Goal: Task Accomplishment & Management: Manage account settings

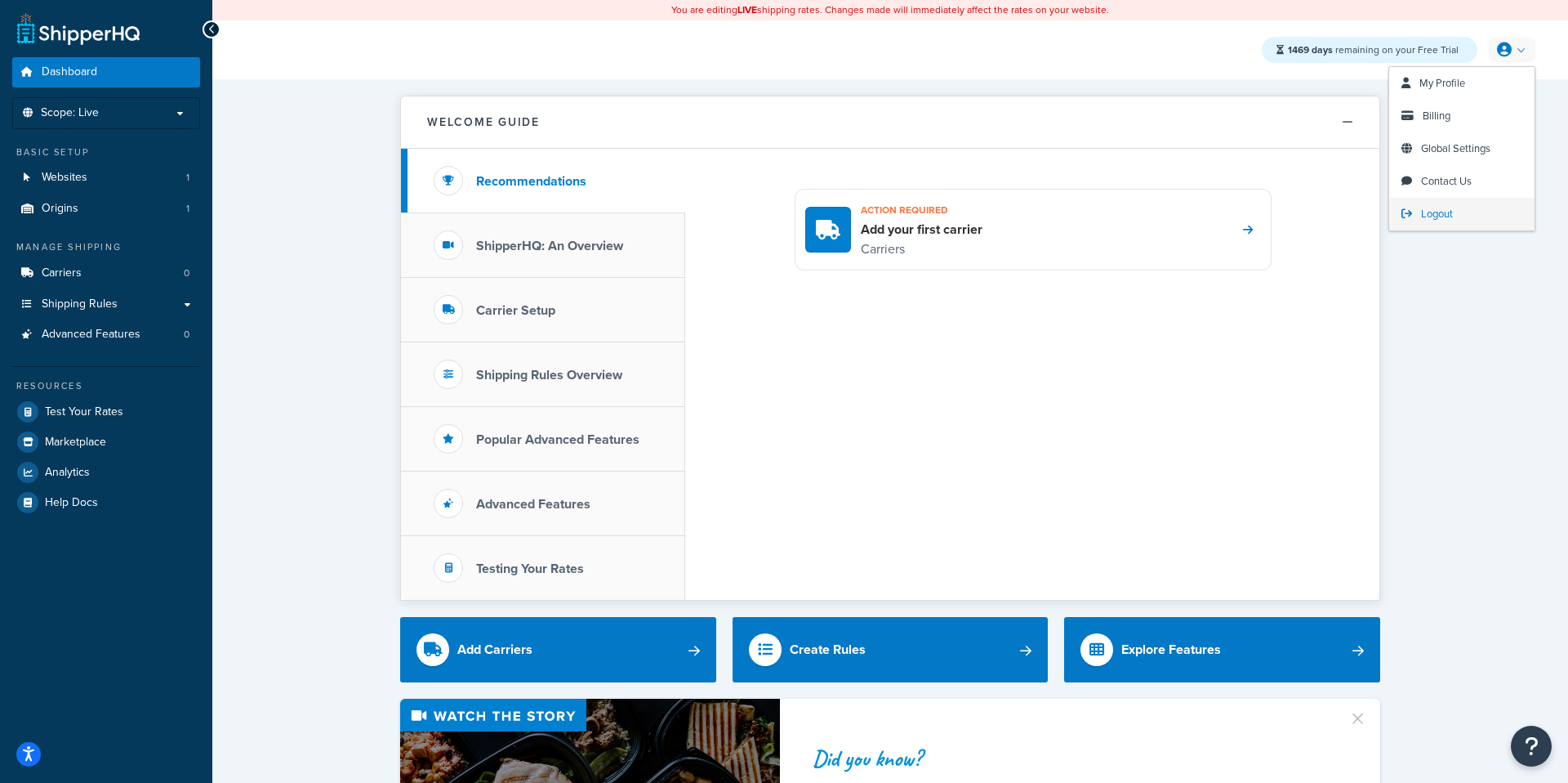
click at [1431, 213] on span "Logout" at bounding box center [1436, 213] width 32 height 15
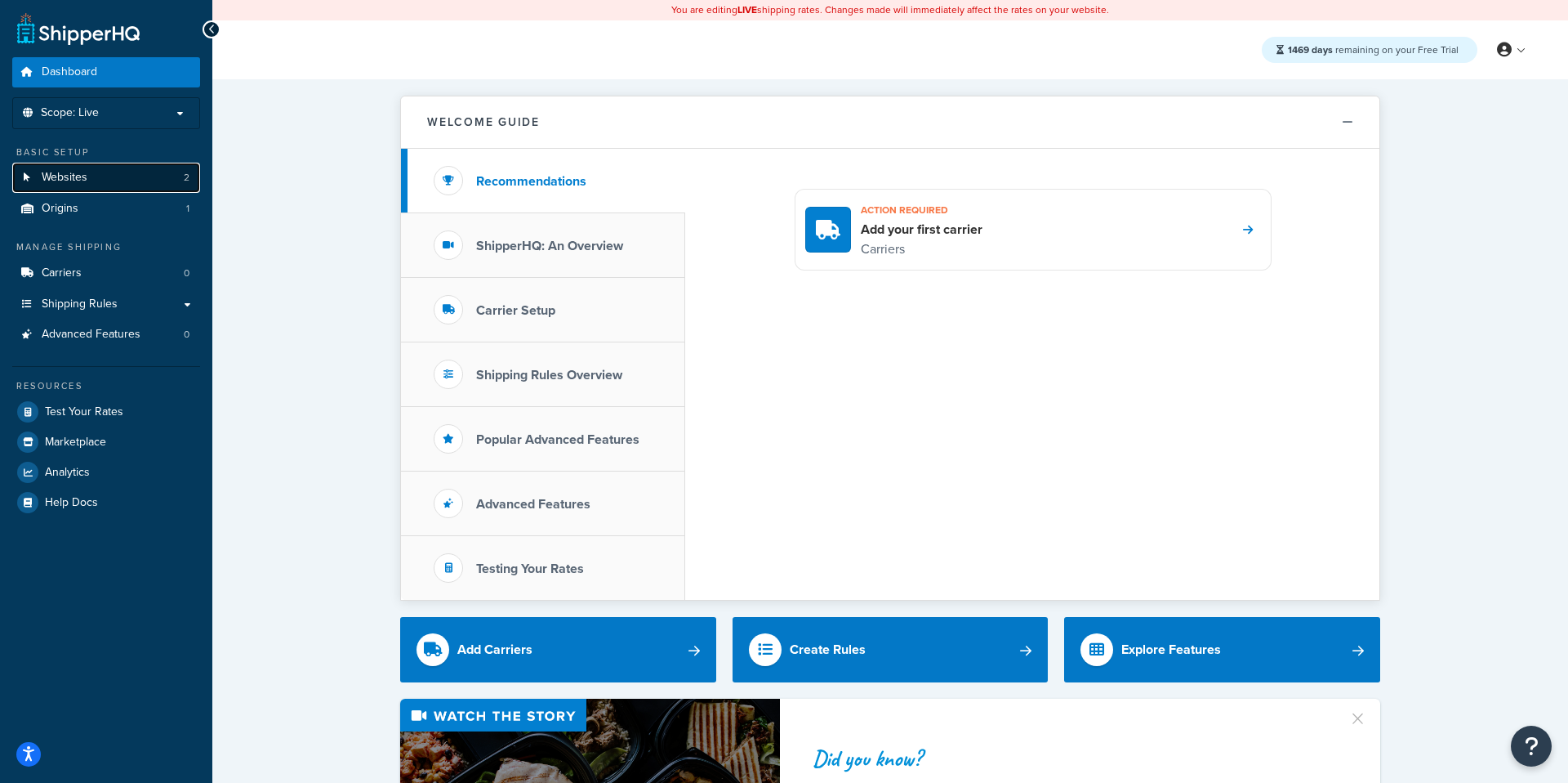
click at [113, 181] on link "Websites 2" at bounding box center [106, 177] width 188 height 30
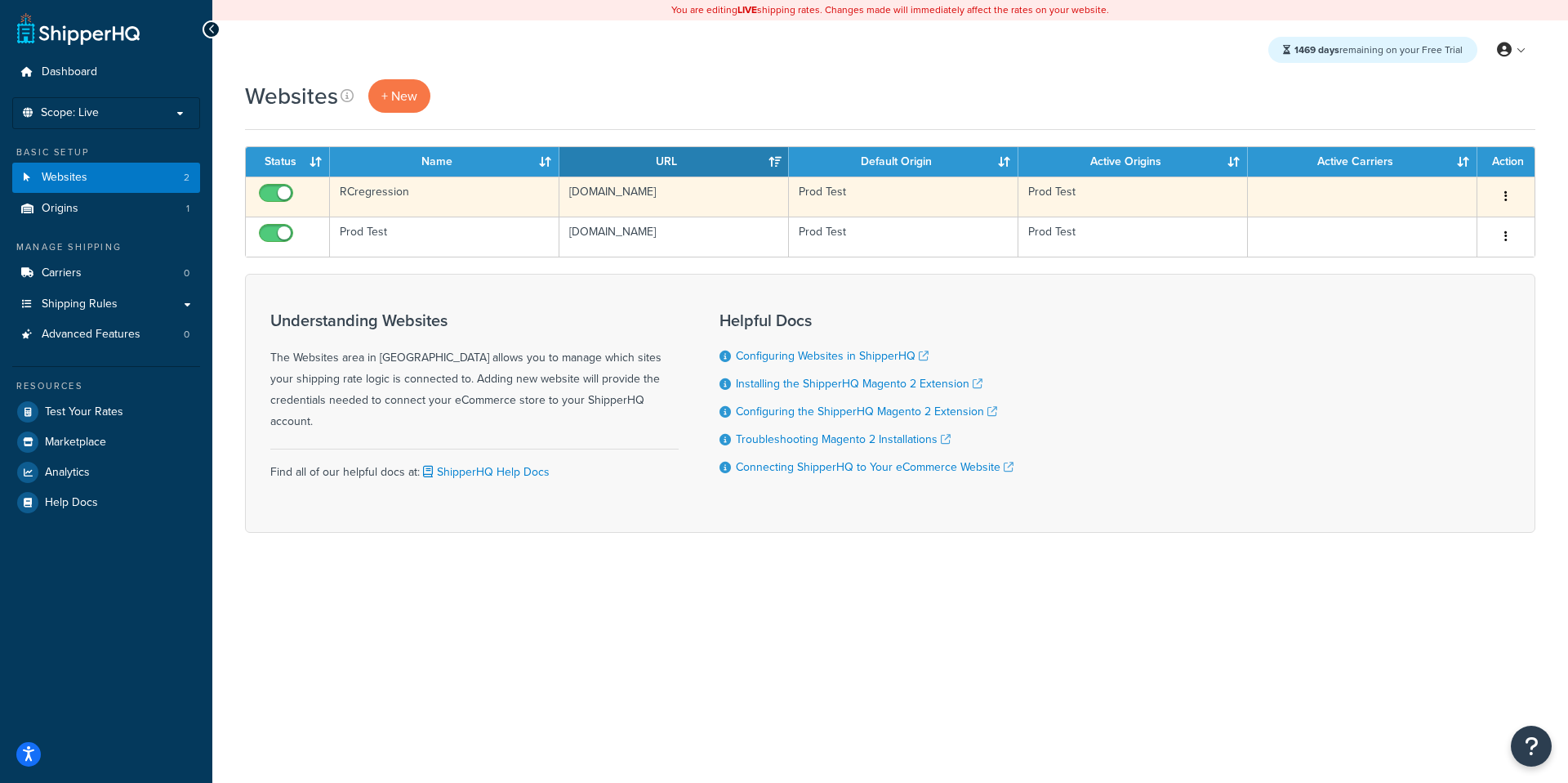
click at [1509, 200] on button "button" at bounding box center [1506, 197] width 23 height 26
click at [1428, 300] on link "Delete" at bounding box center [1440, 297] width 129 height 34
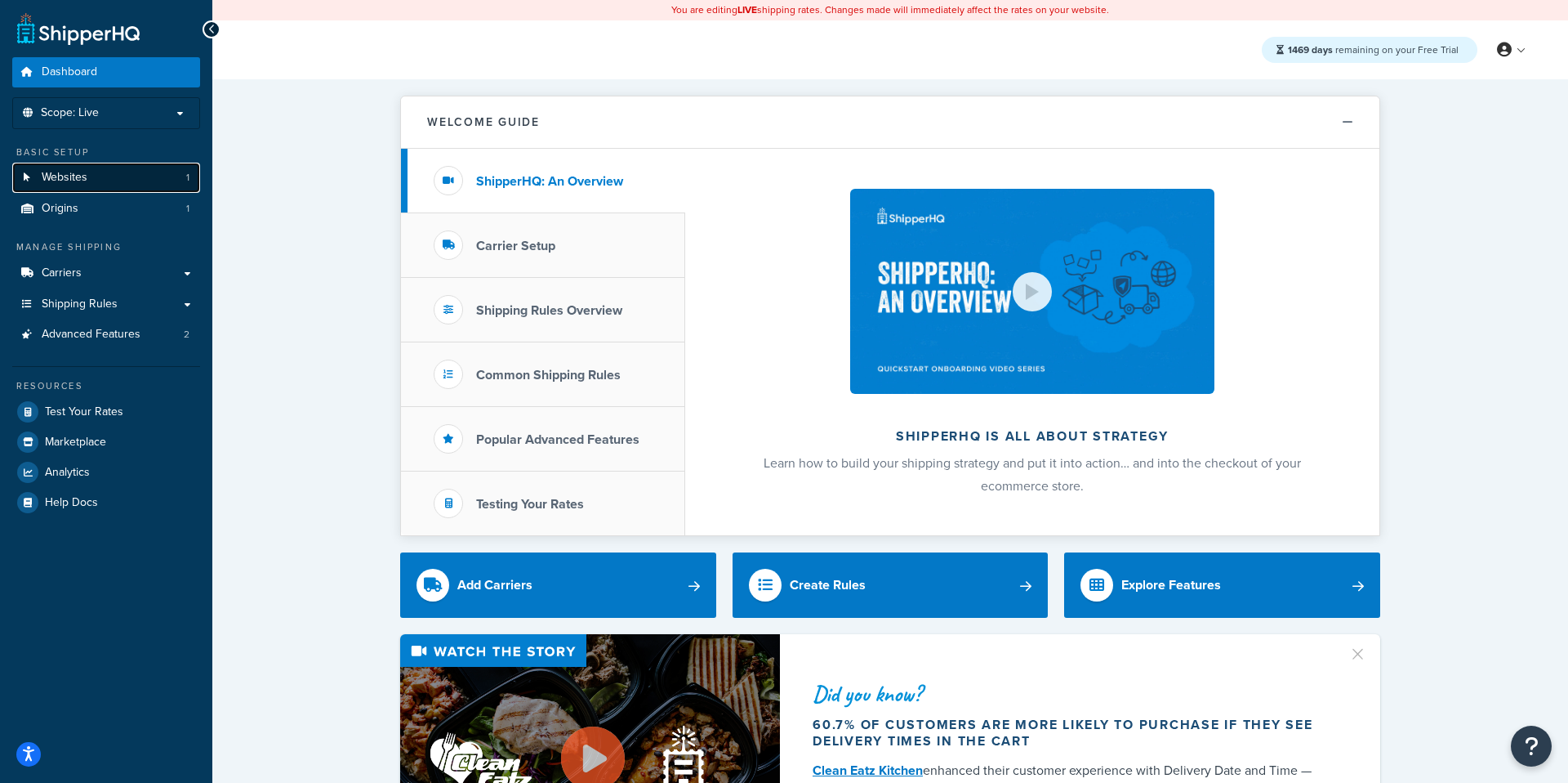
click at [96, 174] on link "Websites 1" at bounding box center [106, 177] width 188 height 30
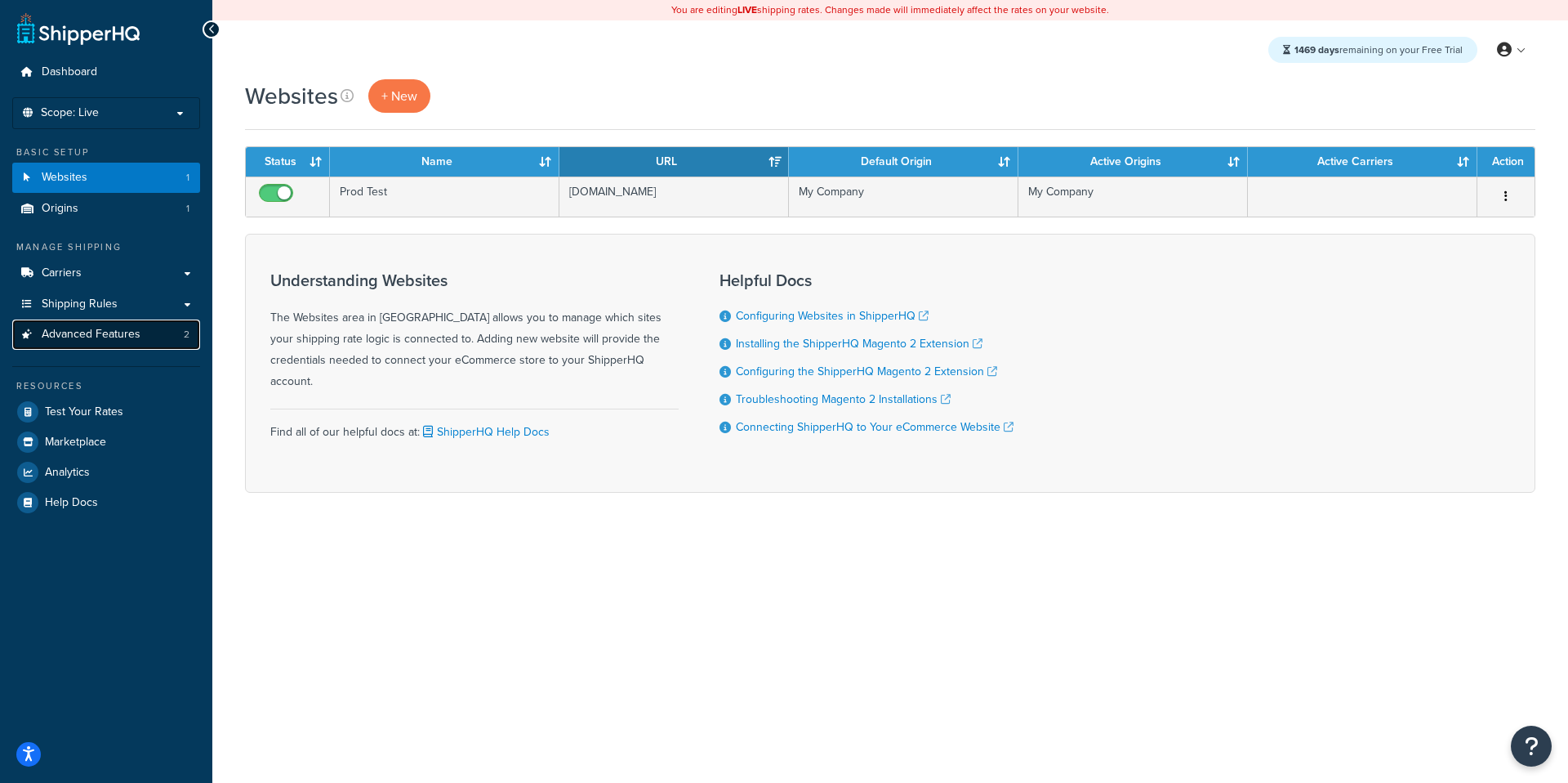
click at [113, 330] on span "Advanced Features" at bounding box center [90, 335] width 99 height 14
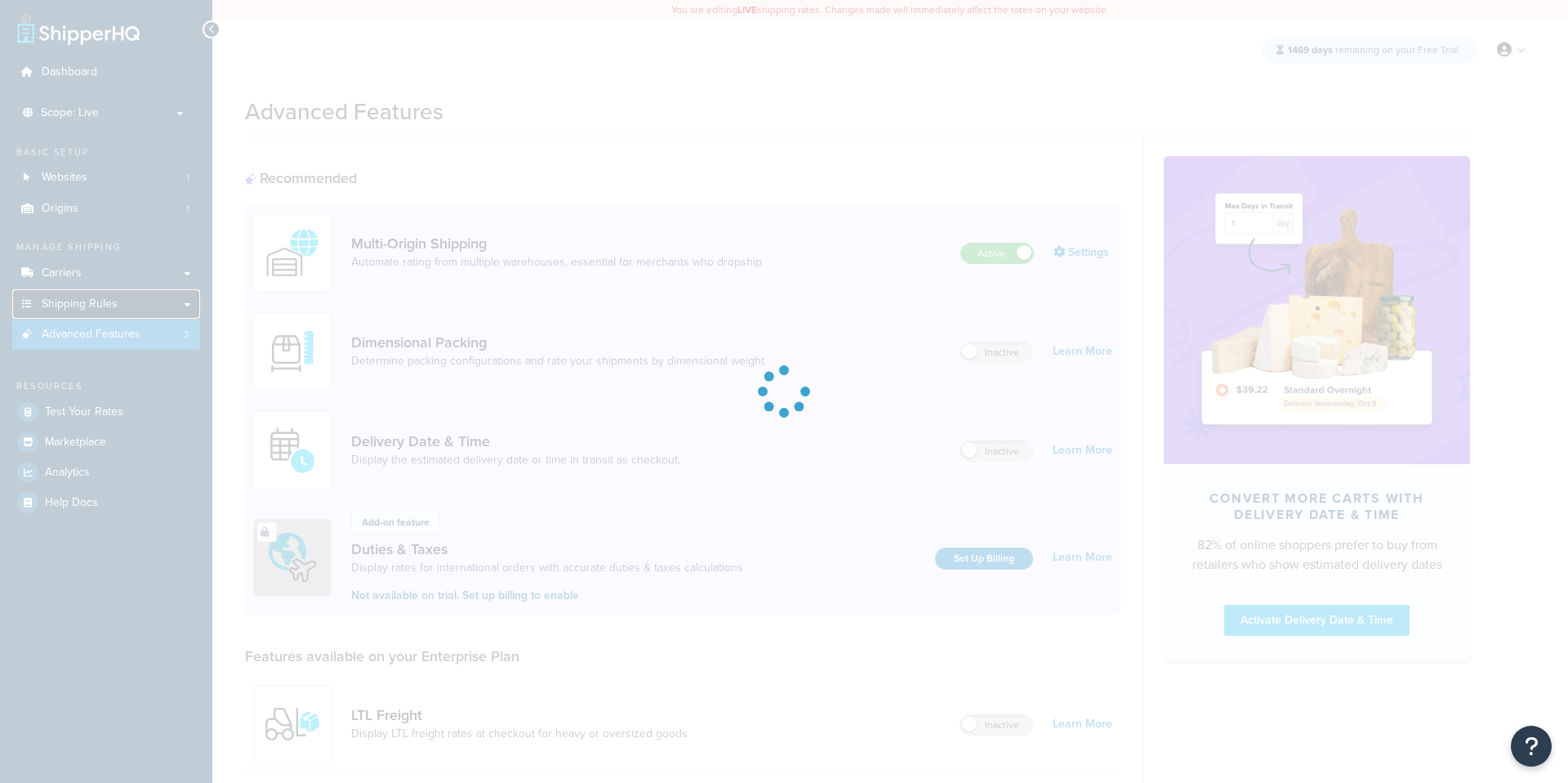
click at [143, 304] on link "Shipping Rules" at bounding box center [106, 304] width 188 height 30
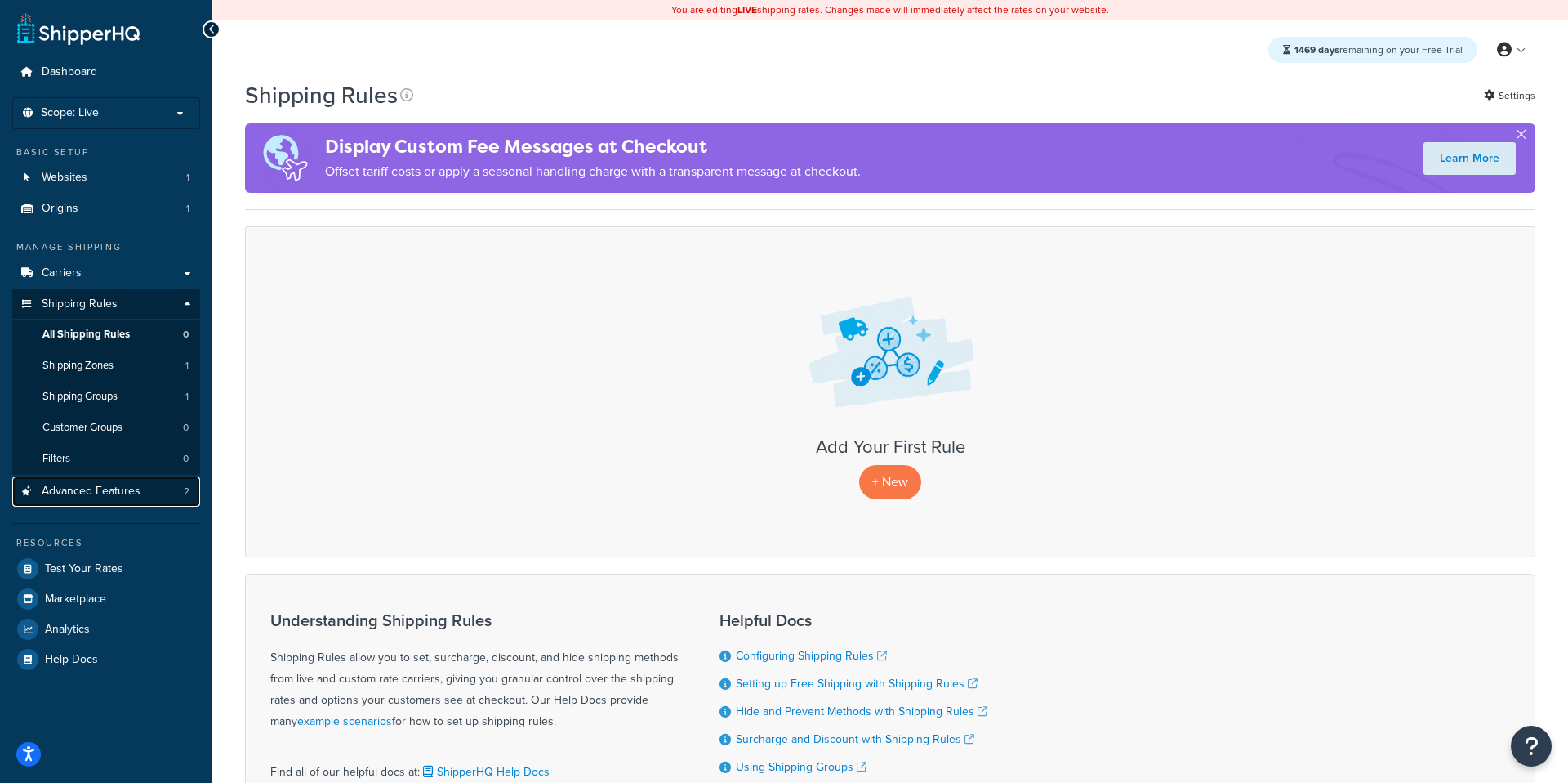
click at [145, 477] on link "Advanced Features 2" at bounding box center [106, 491] width 188 height 30
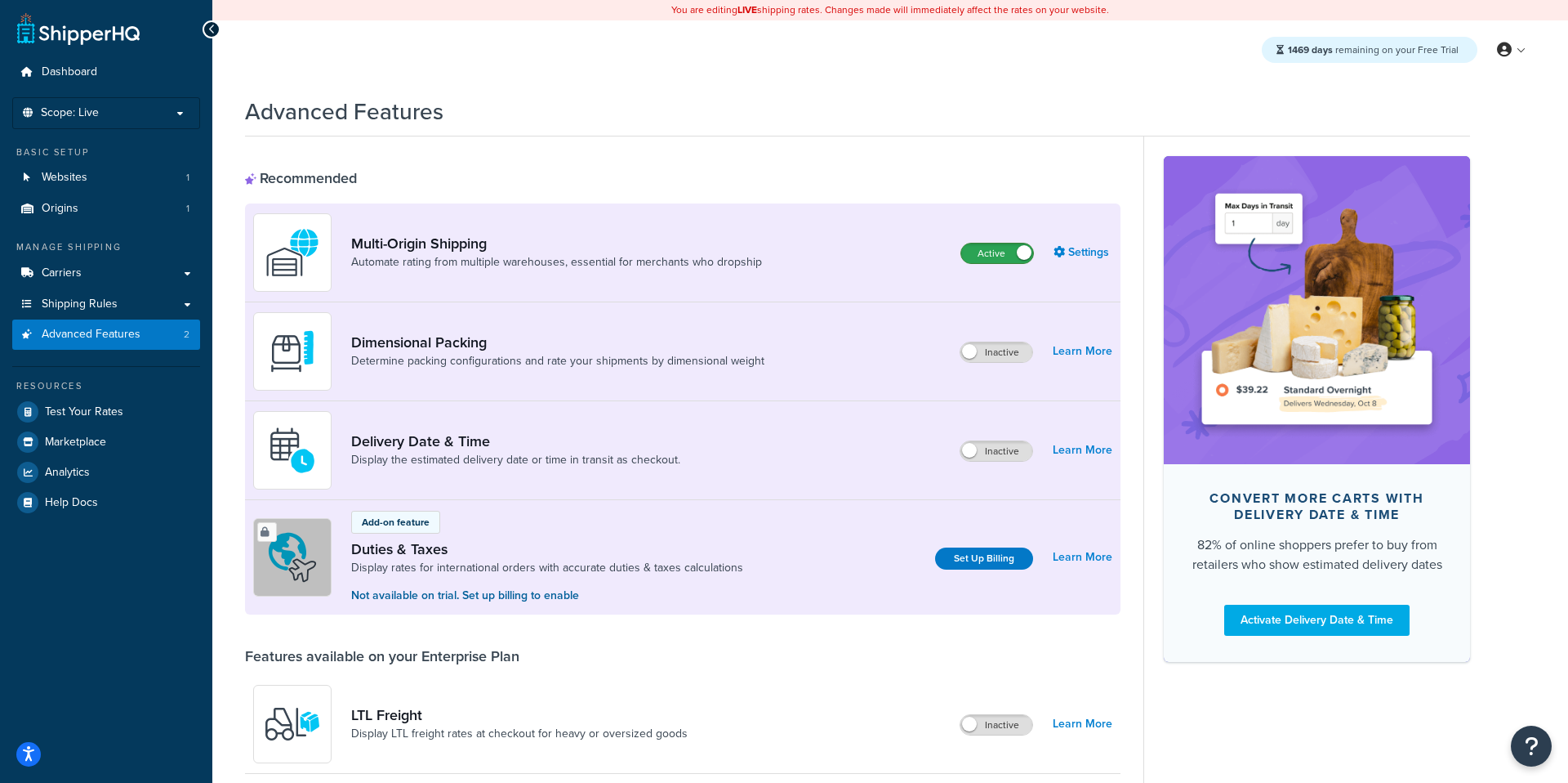
click at [973, 257] on label "Active" at bounding box center [998, 253] width 72 height 20
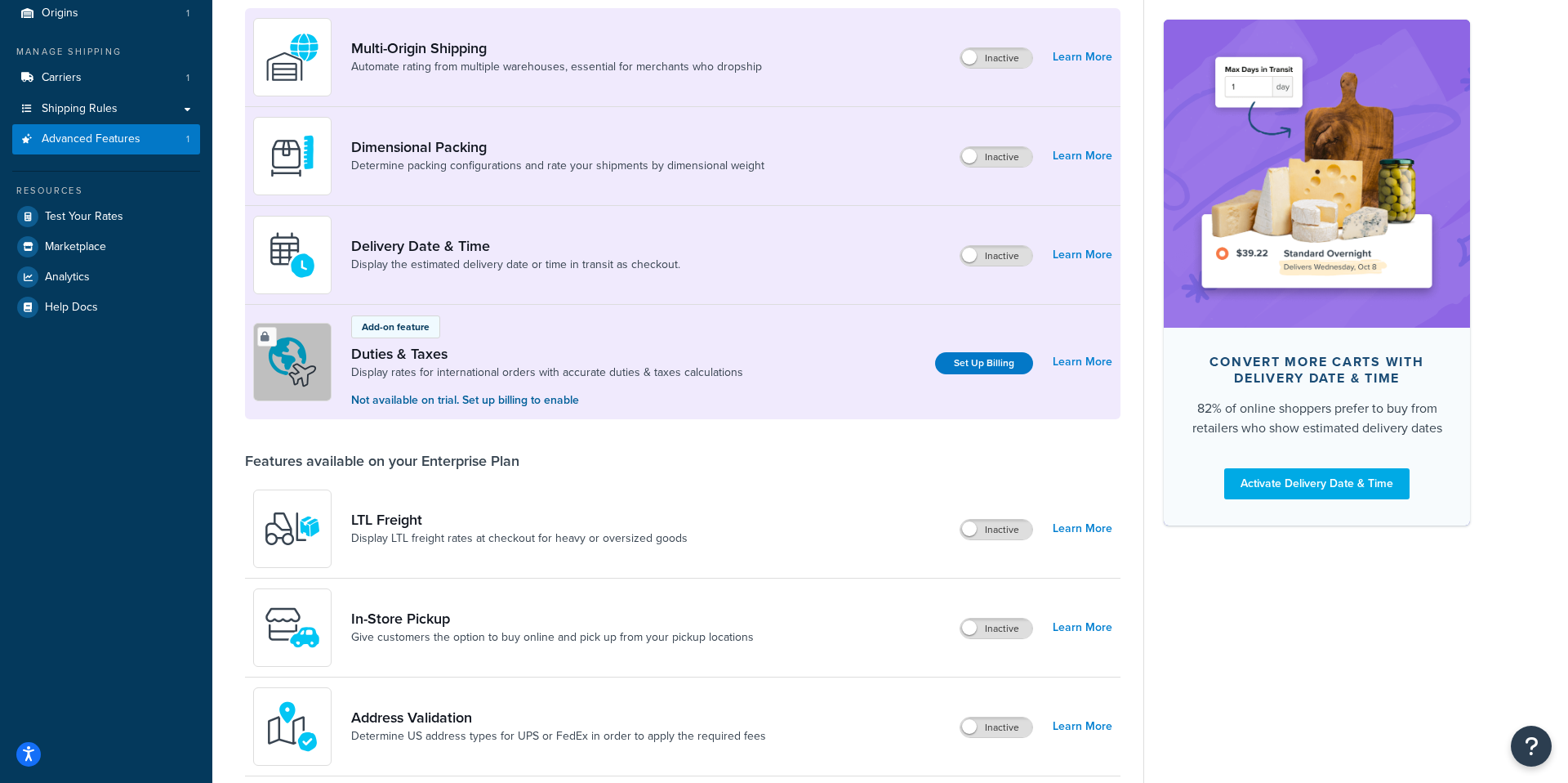
scroll to position [607, 0]
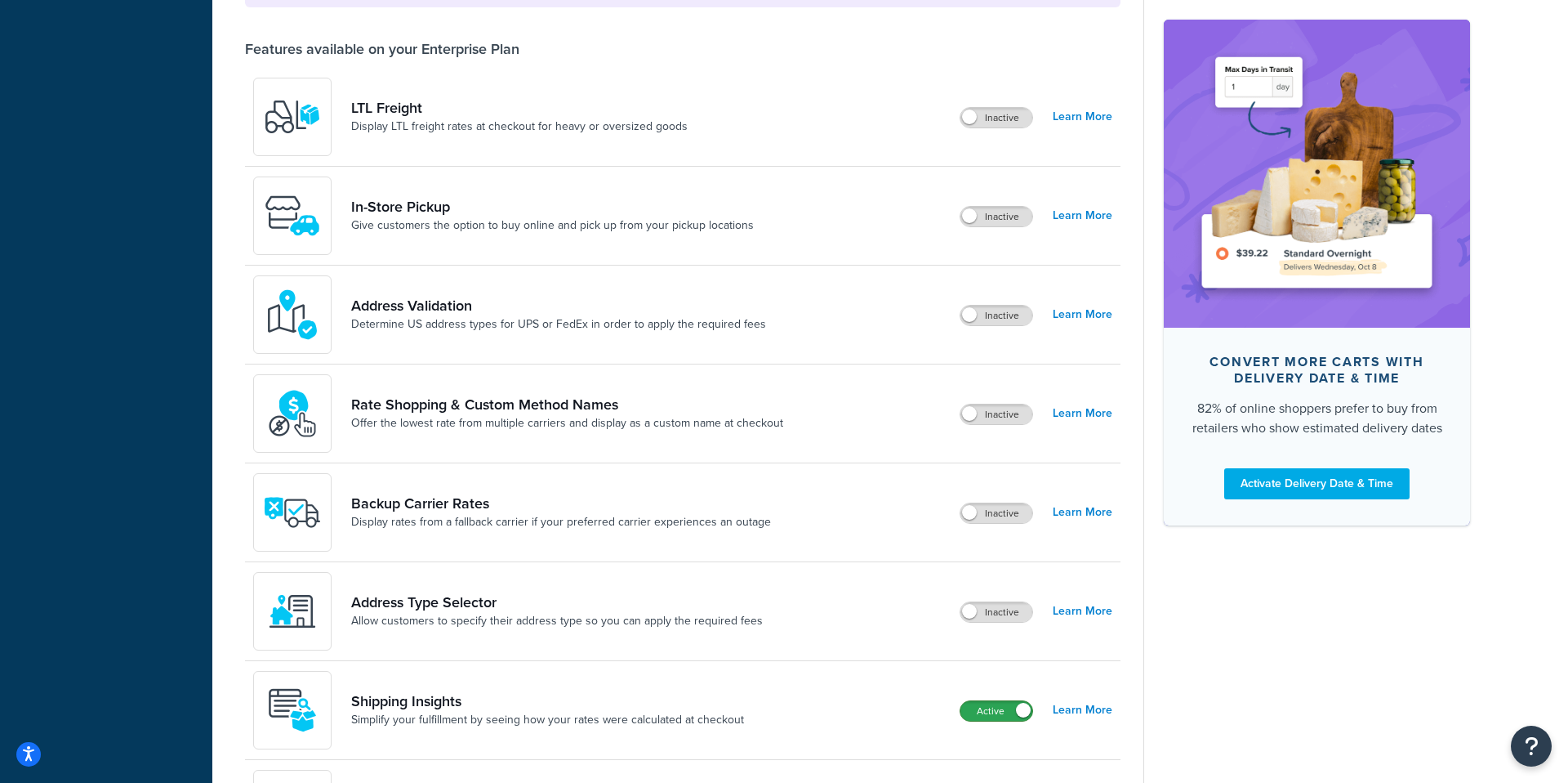
click at [1000, 713] on label "Active" at bounding box center [997, 711] width 72 height 20
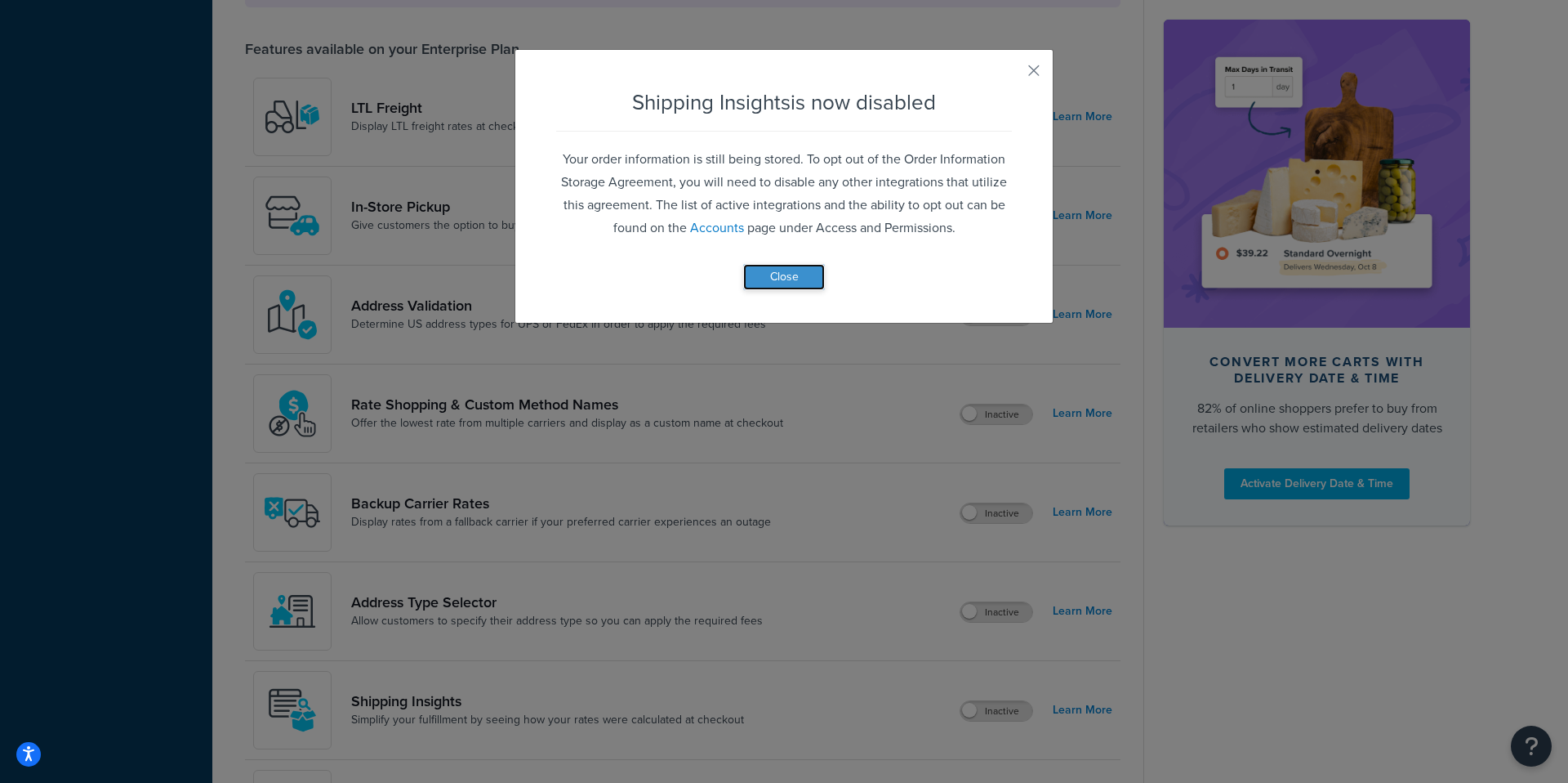
click at [776, 278] on button "Close" at bounding box center [784, 277] width 82 height 26
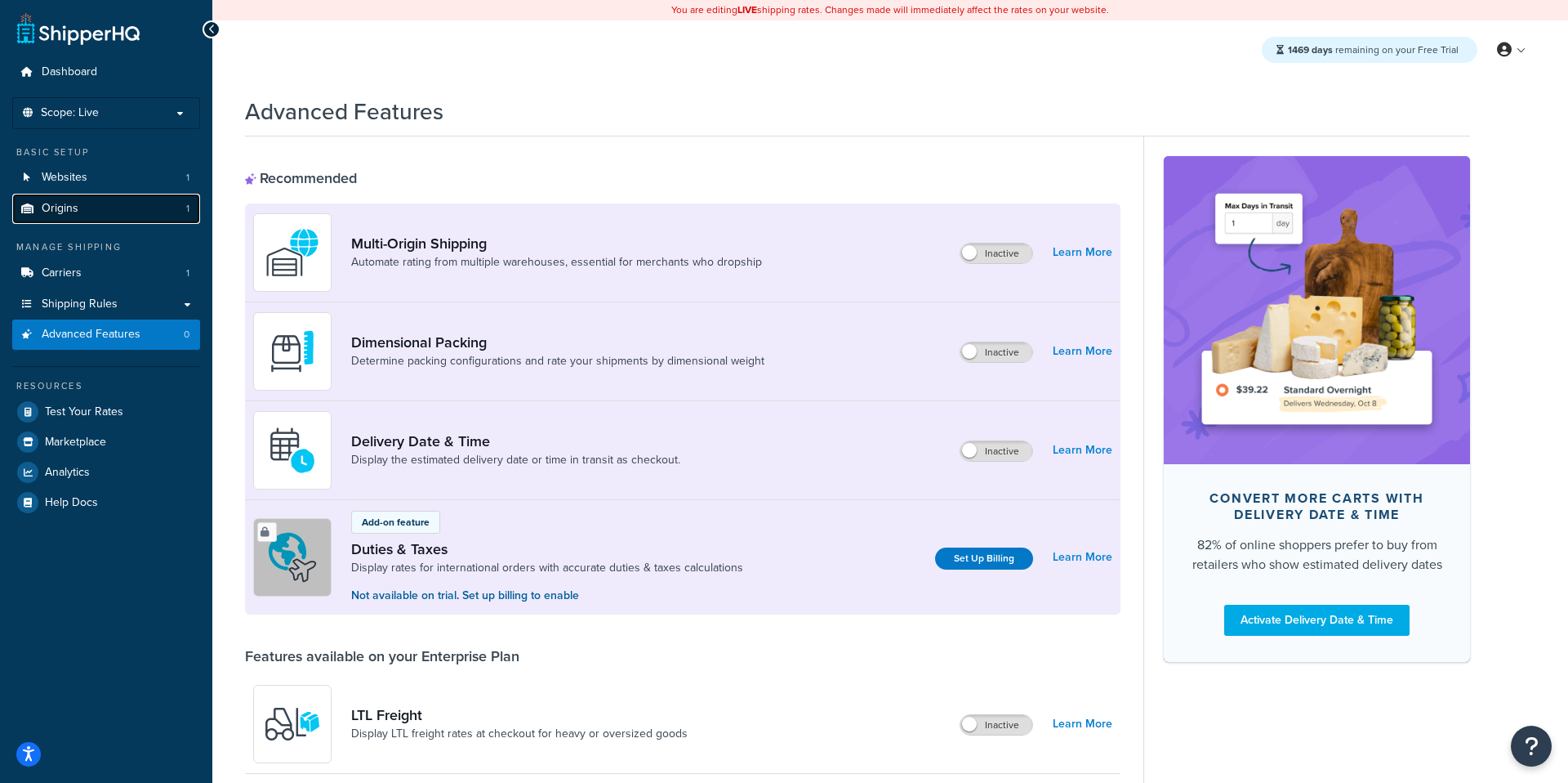
click at [100, 216] on link "Origins 1" at bounding box center [106, 208] width 188 height 30
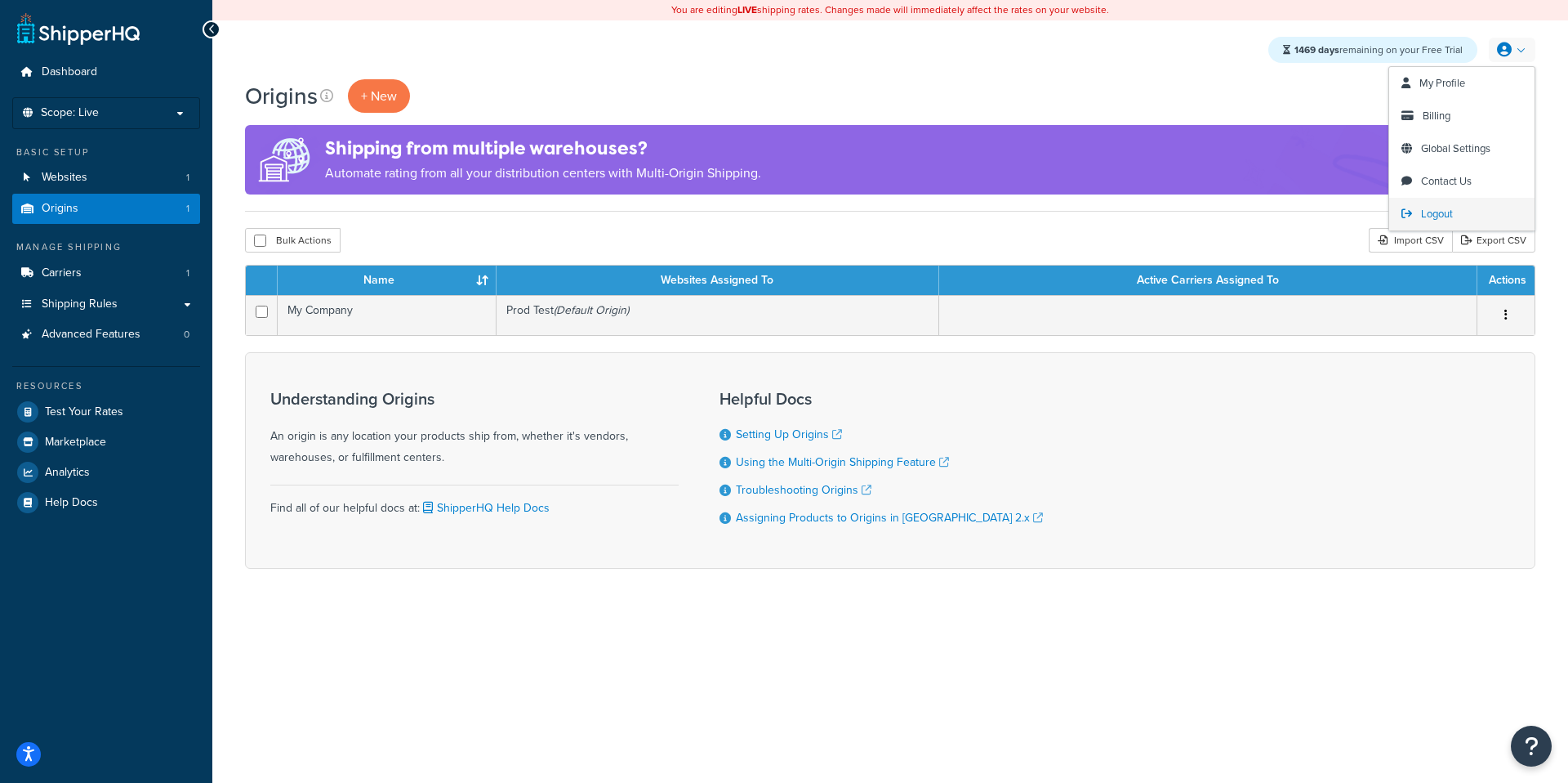
click at [1439, 216] on span "Logout" at bounding box center [1436, 213] width 32 height 15
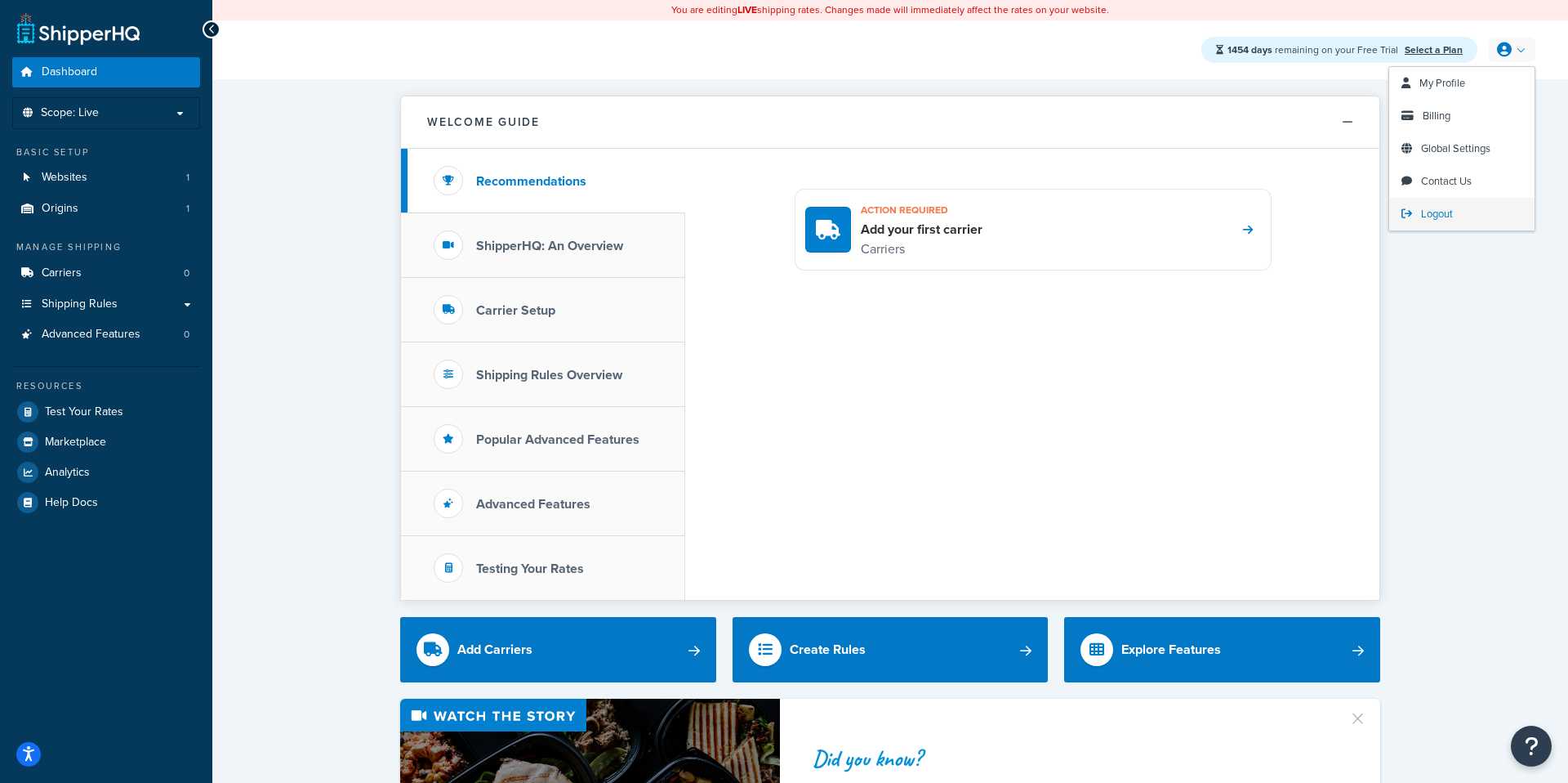
click at [1433, 217] on span "Logout" at bounding box center [1436, 213] width 32 height 15
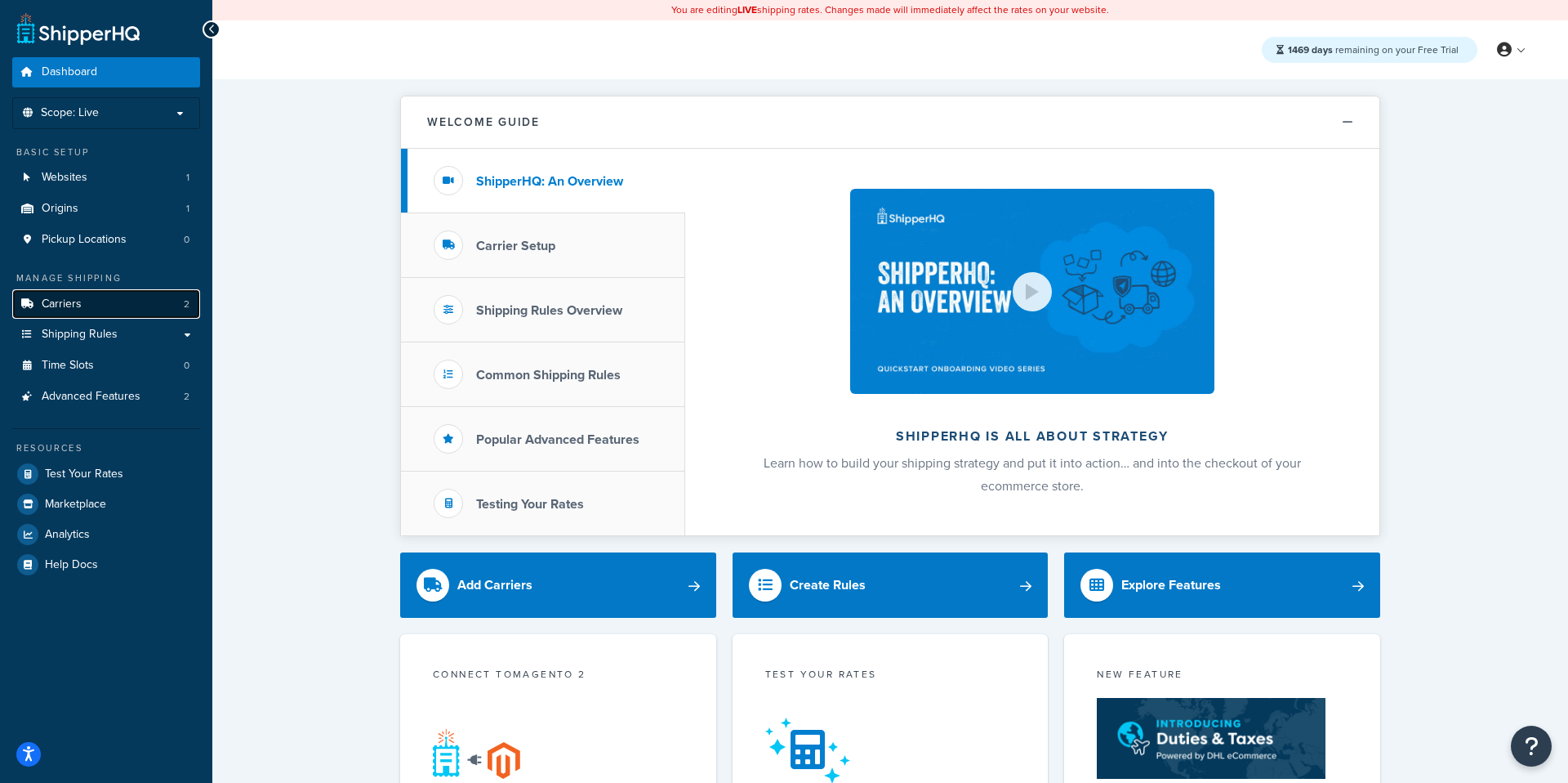
click at [133, 296] on link "Carriers 2" at bounding box center [106, 304] width 188 height 30
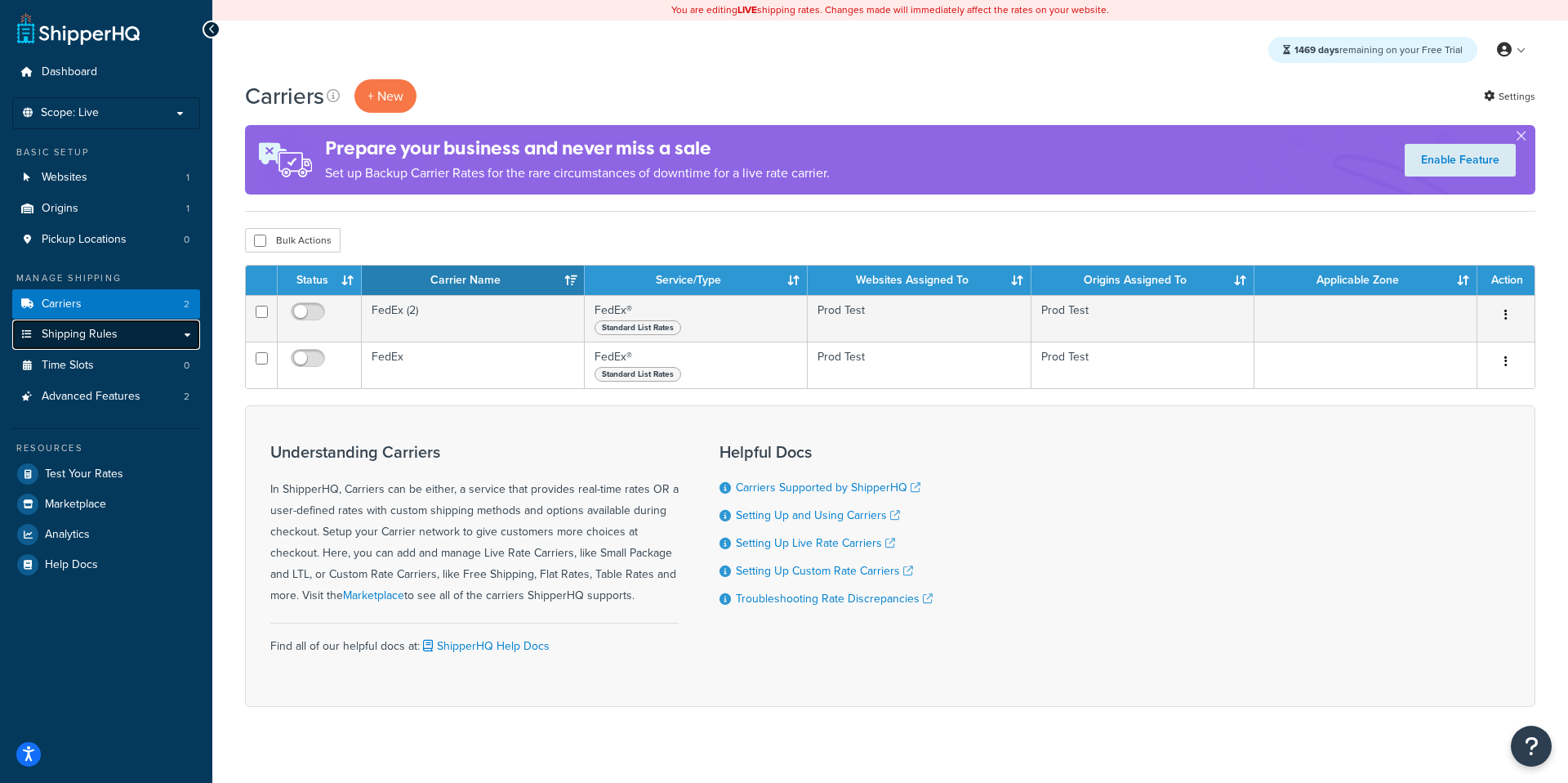
click at [126, 348] on link "Shipping Rules" at bounding box center [106, 334] width 188 height 30
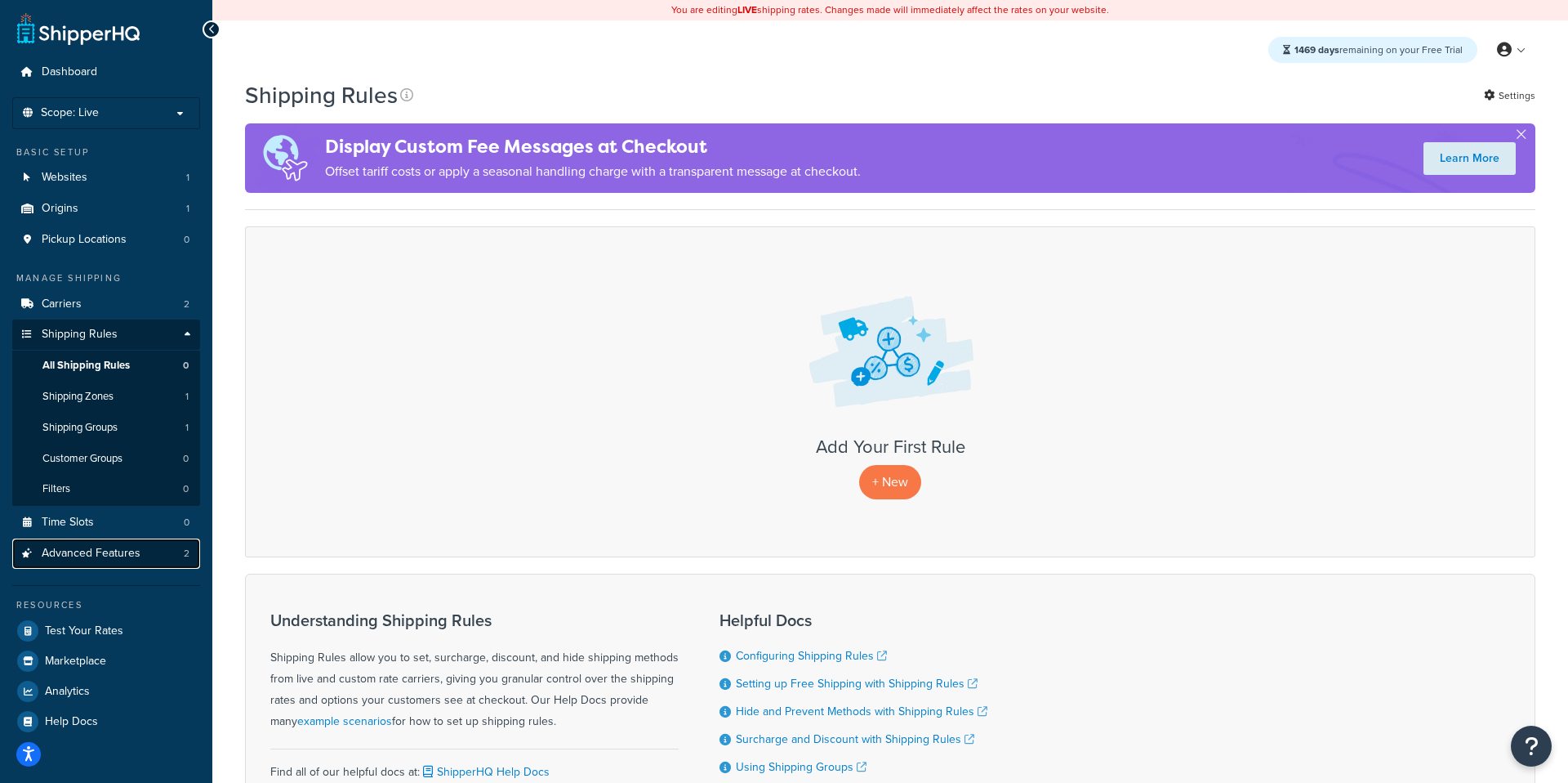
click at [154, 548] on link "Advanced Features 2" at bounding box center [106, 553] width 188 height 30
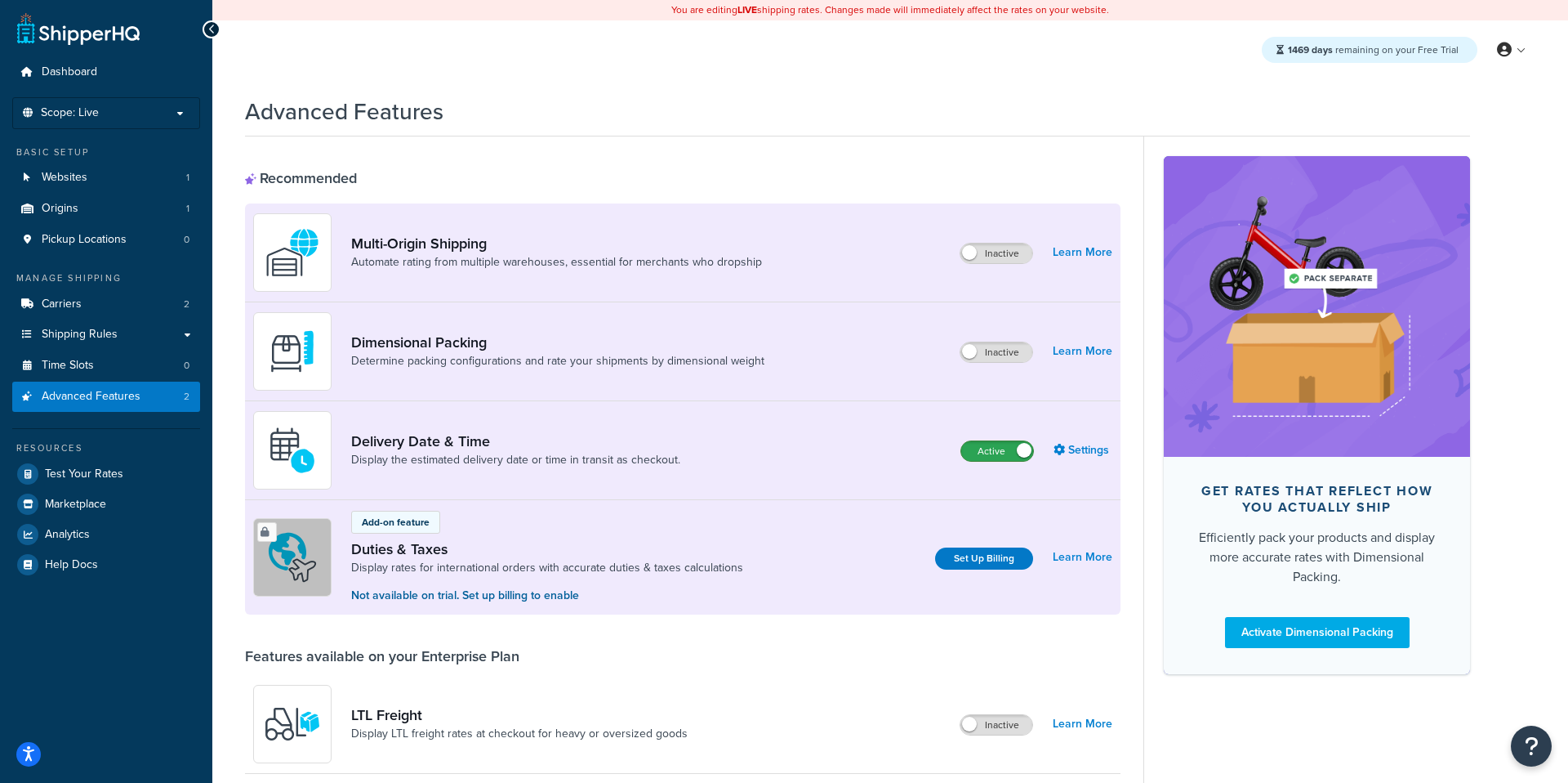
click at [983, 450] on label "Active" at bounding box center [998, 451] width 72 height 20
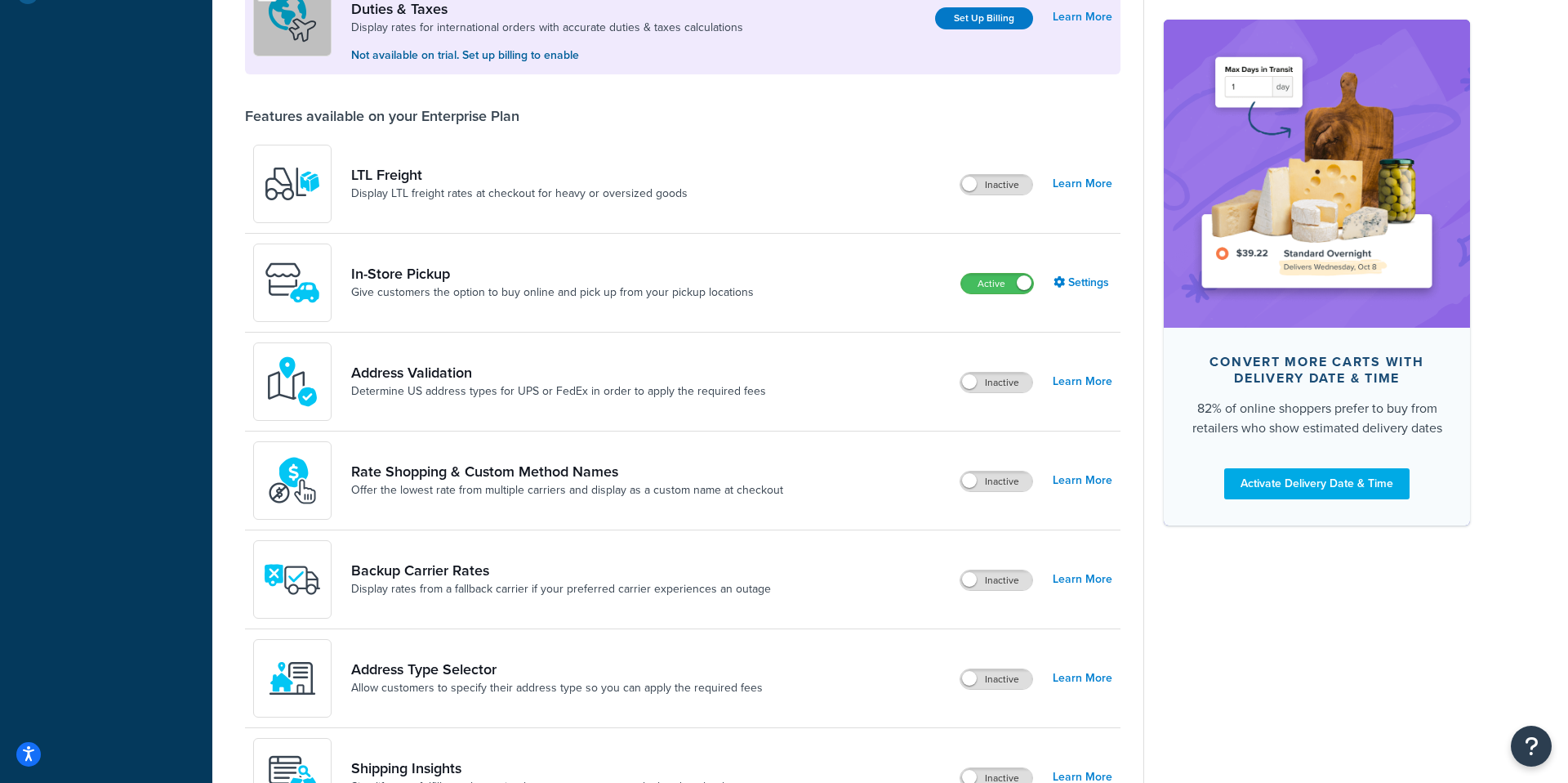
scroll to position [587, 0]
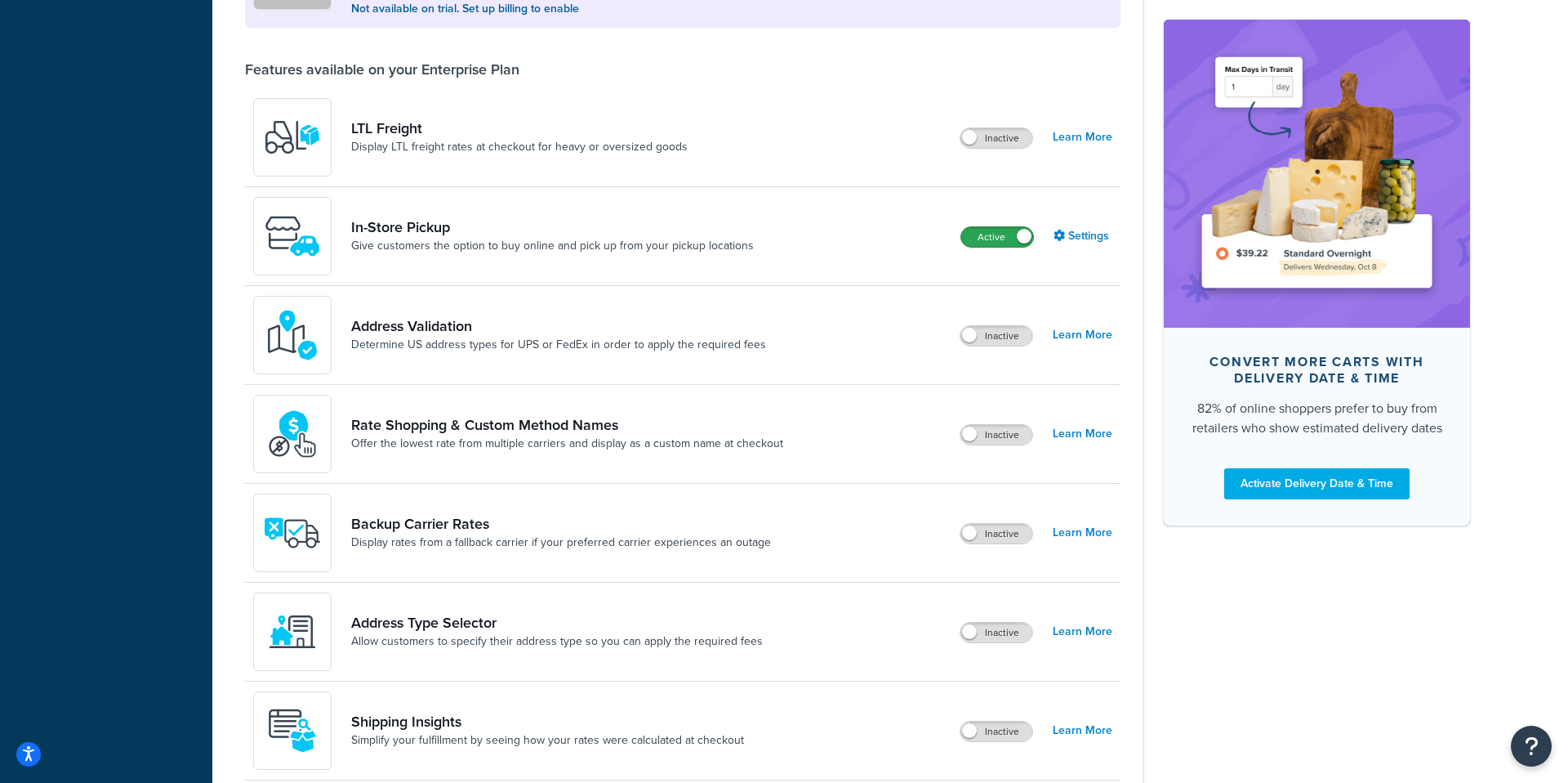
click at [996, 238] on label "Active" at bounding box center [998, 237] width 72 height 20
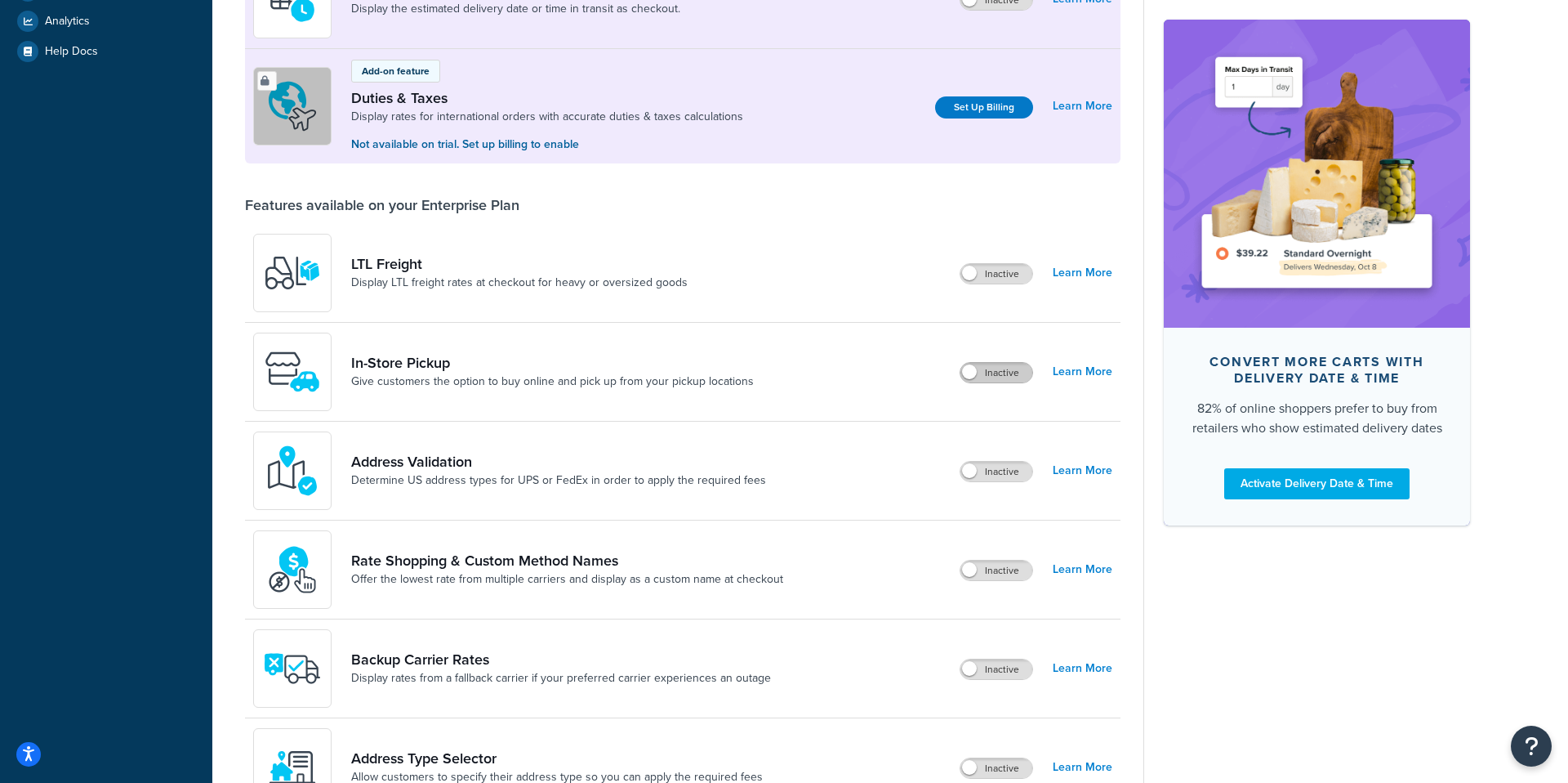
scroll to position [0, 0]
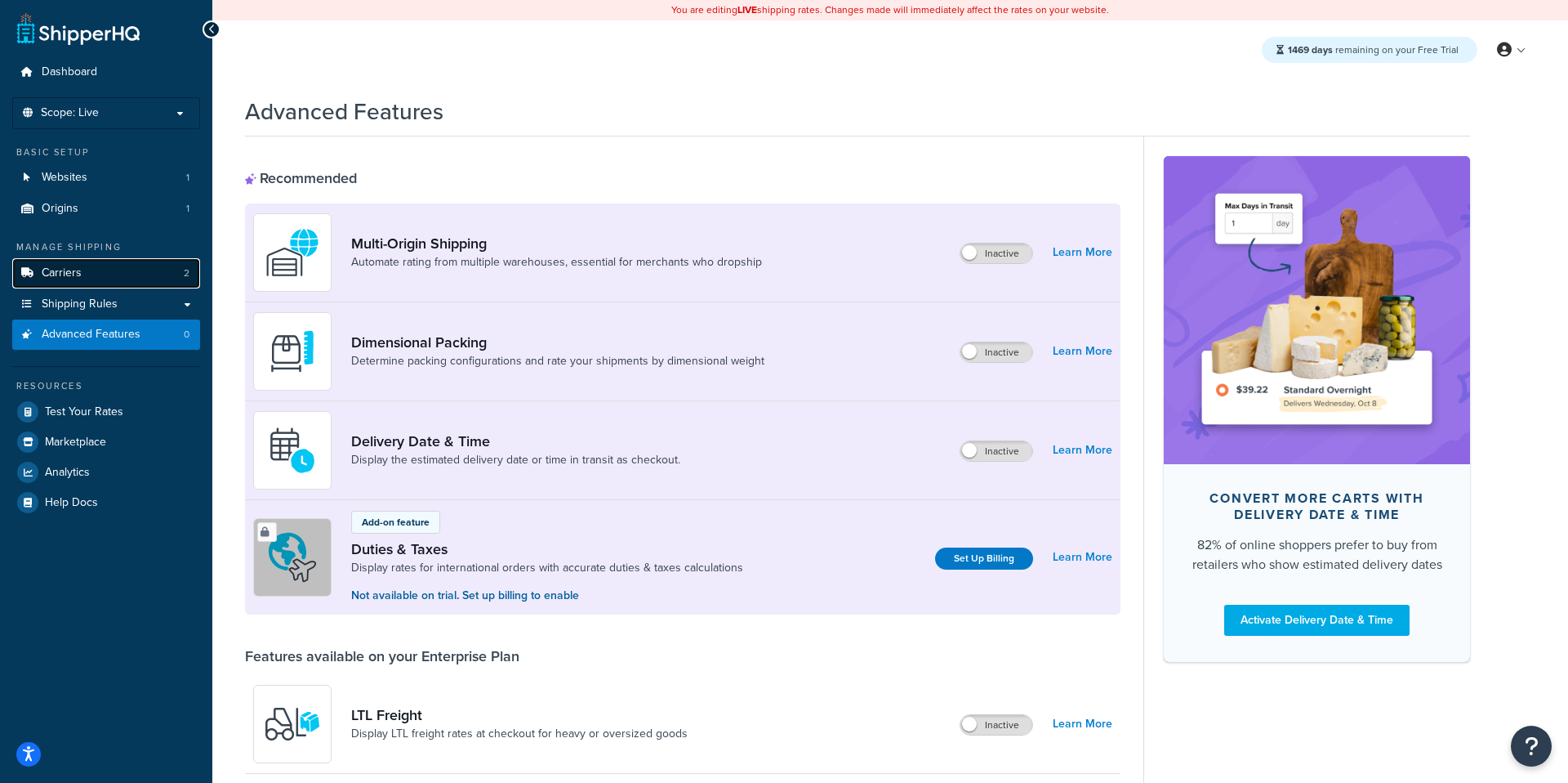
click at [124, 270] on link "Carriers 2" at bounding box center [106, 273] width 188 height 30
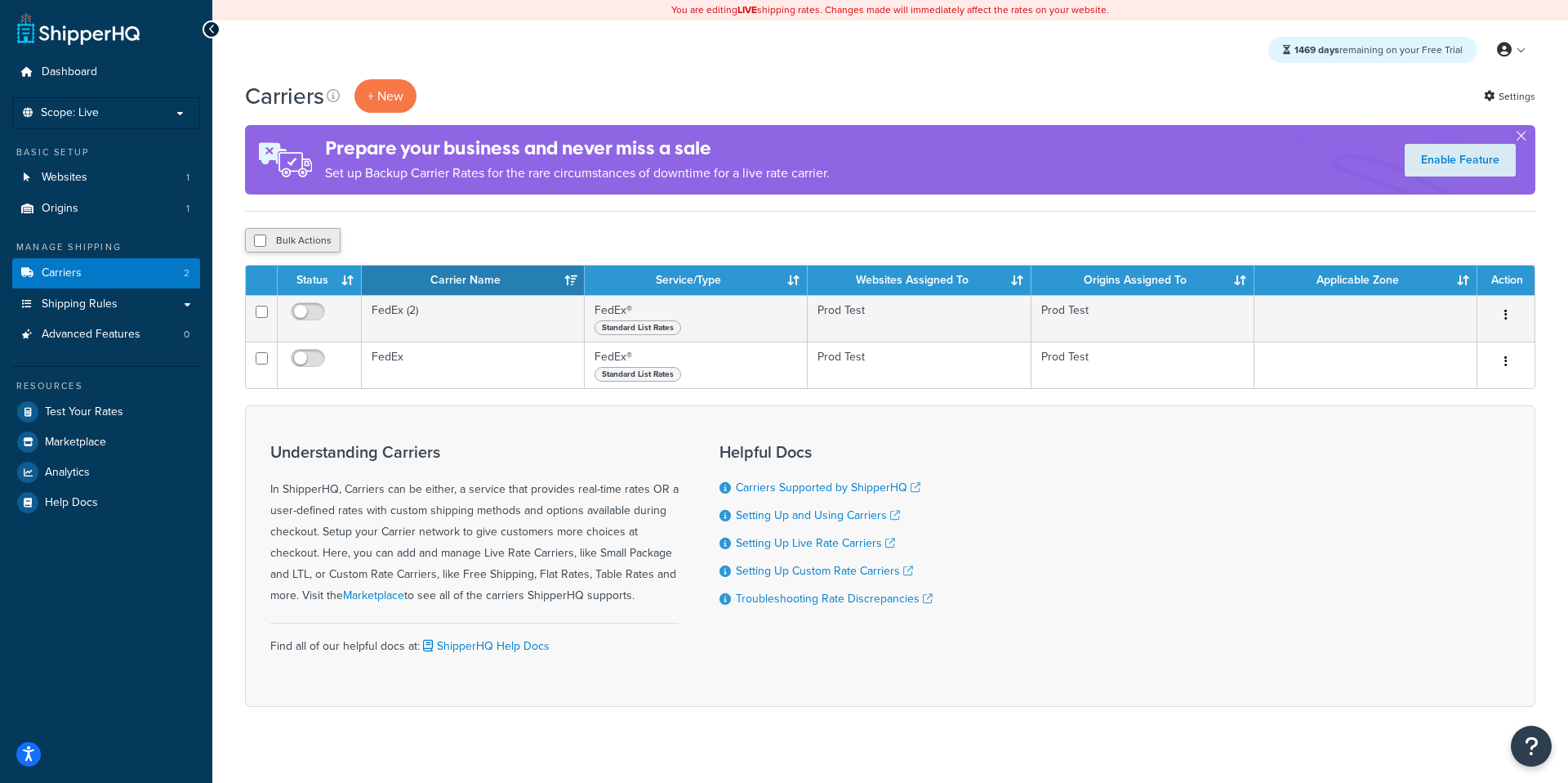
click at [316, 237] on button "Bulk Actions" at bounding box center [292, 240] width 95 height 24
checkbox input "true"
click at [446, 237] on button "Delete" at bounding box center [436, 240] width 57 height 24
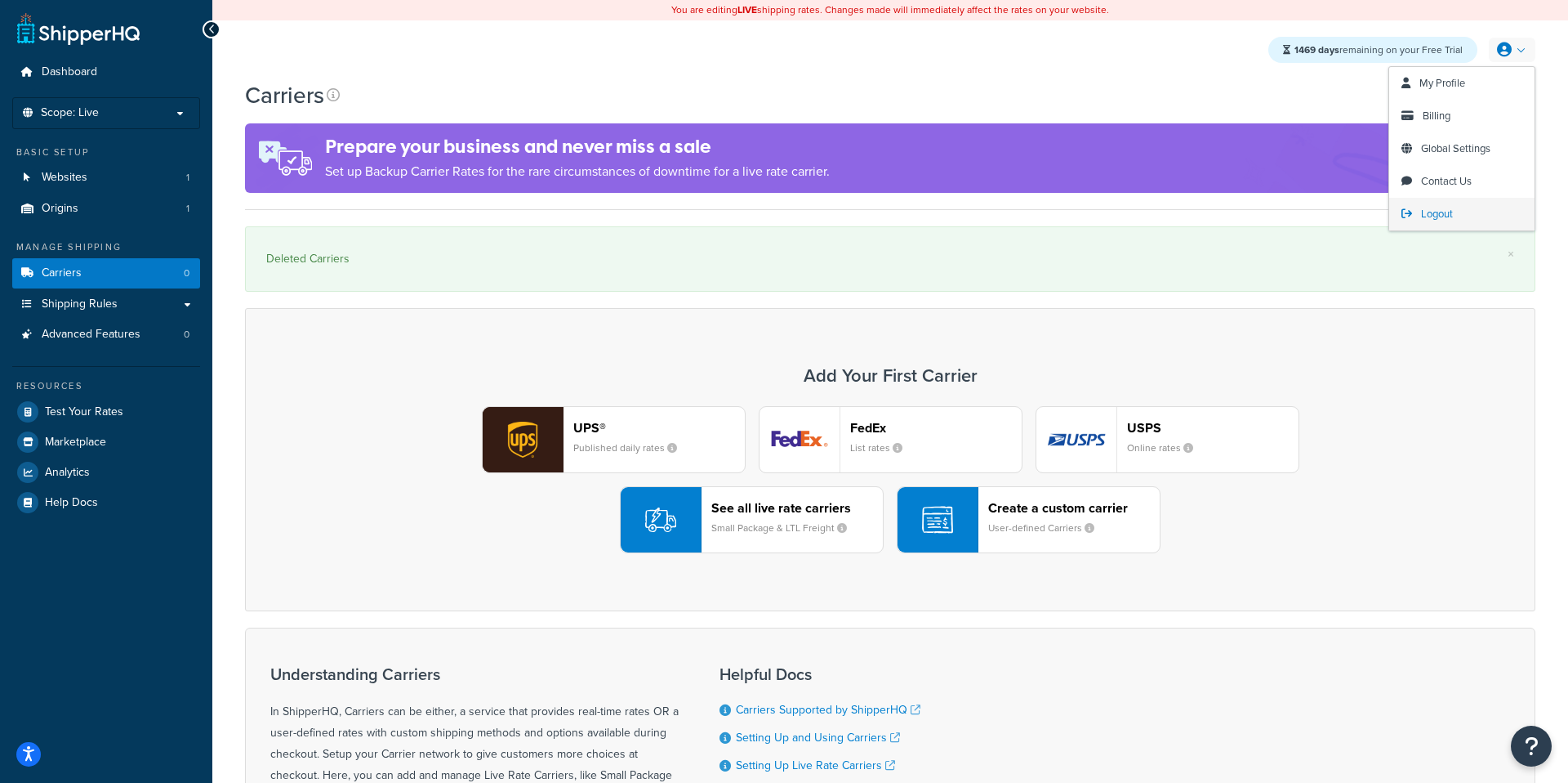
click at [1432, 219] on span "Logout" at bounding box center [1436, 213] width 32 height 15
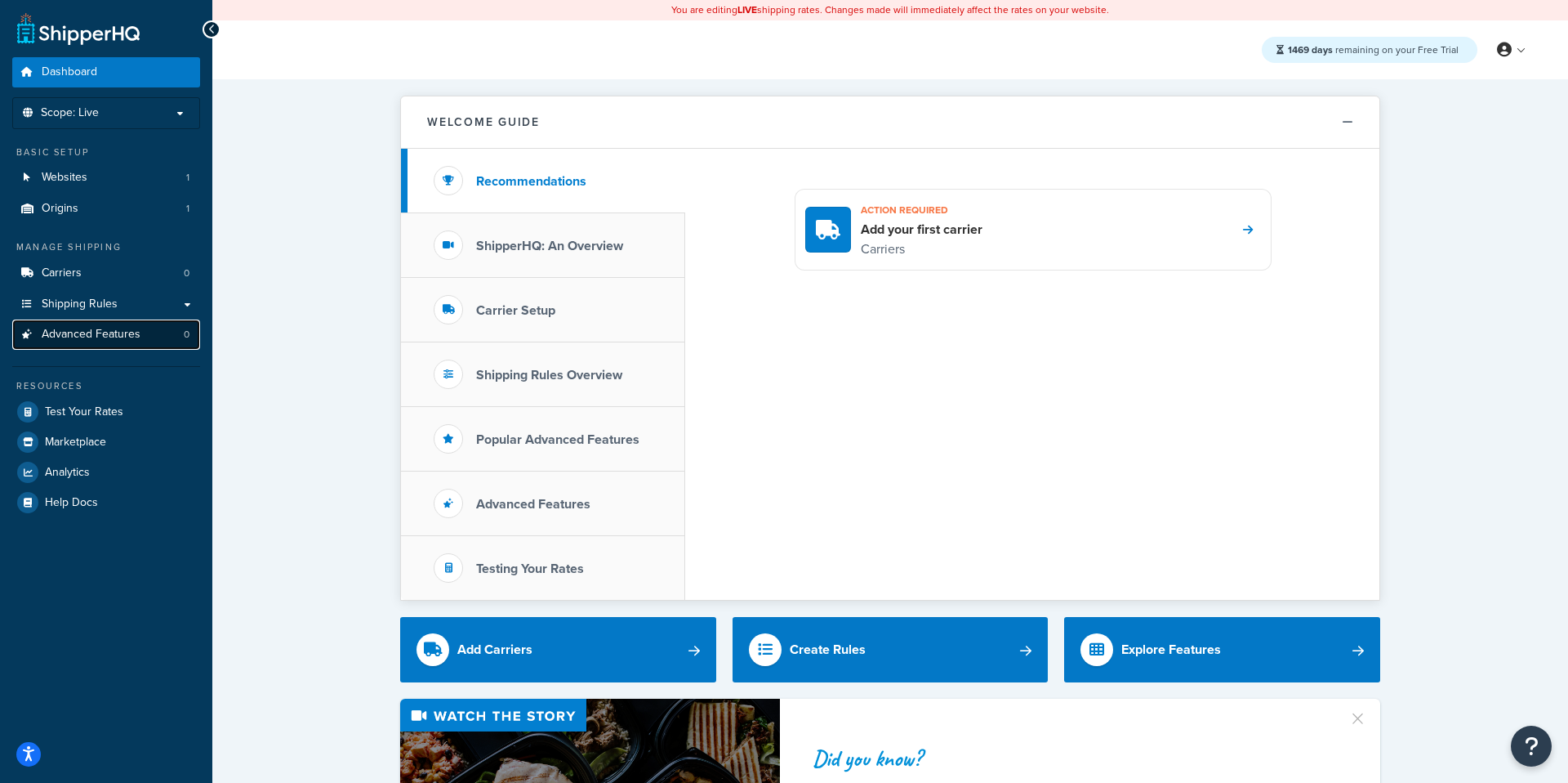
click at [129, 340] on span "Advanced Features" at bounding box center [90, 335] width 99 height 14
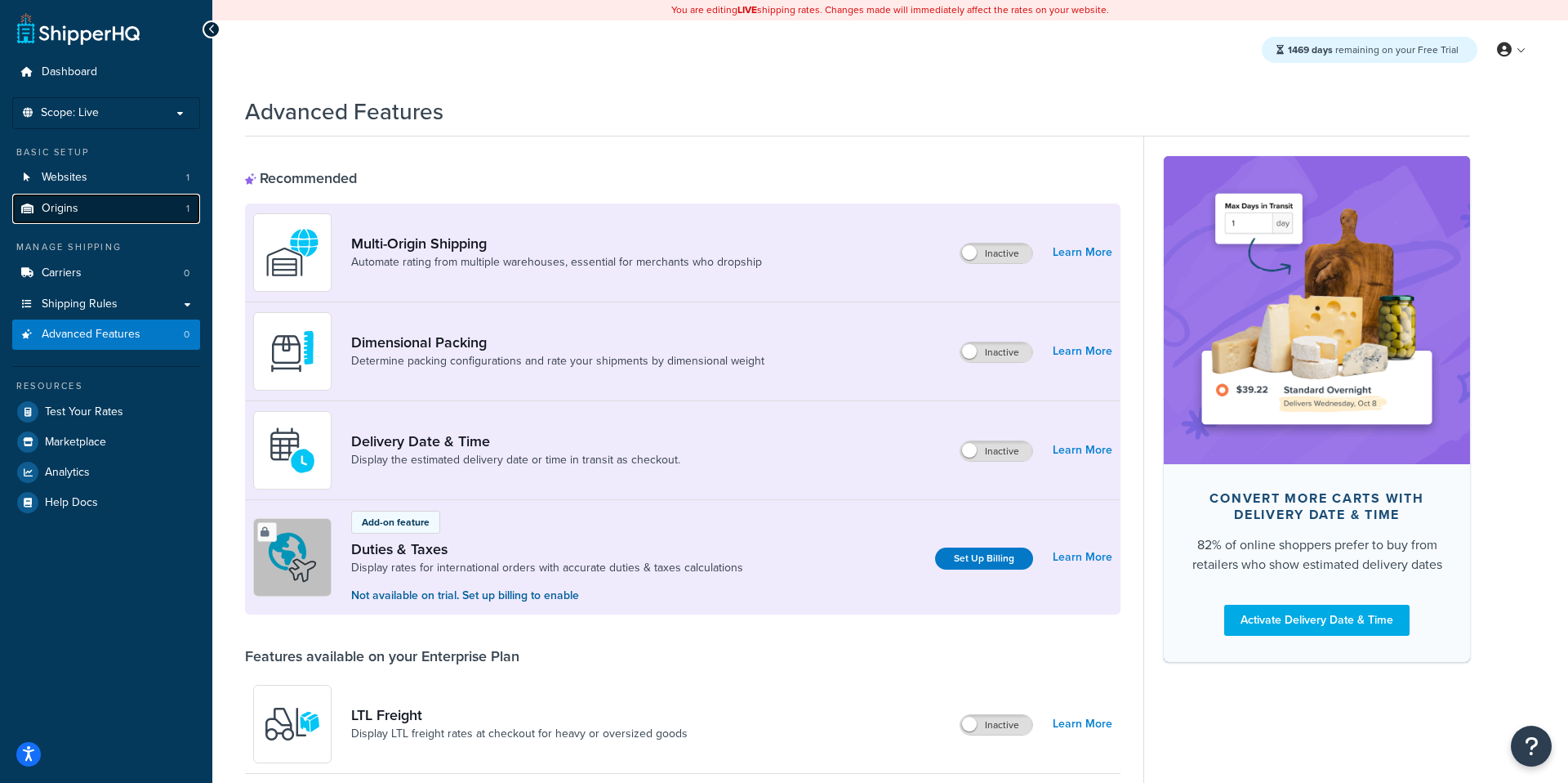
click at [159, 214] on link "Origins 1" at bounding box center [106, 208] width 188 height 30
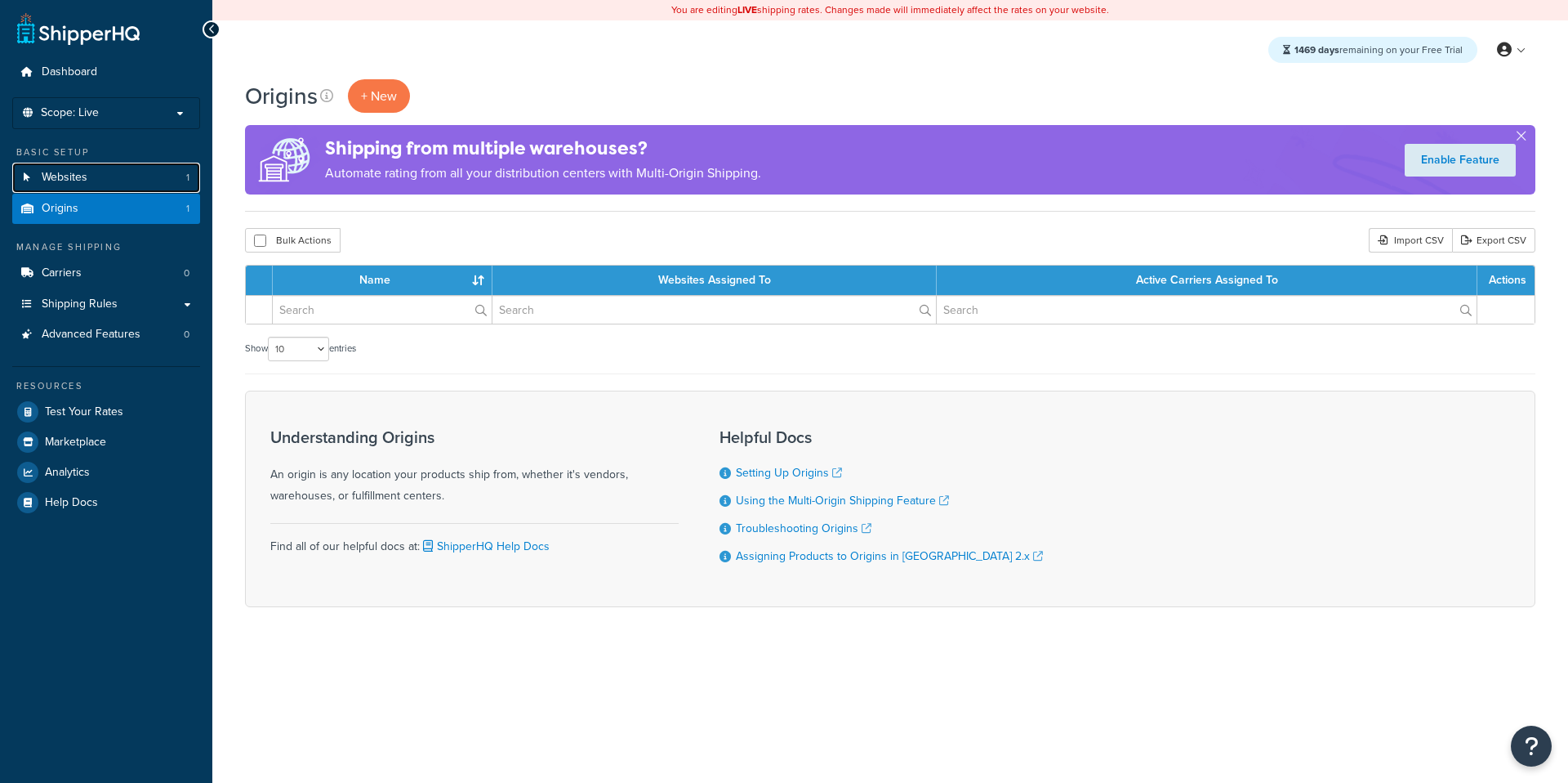
click at [155, 180] on link "Websites 1" at bounding box center [106, 177] width 188 height 30
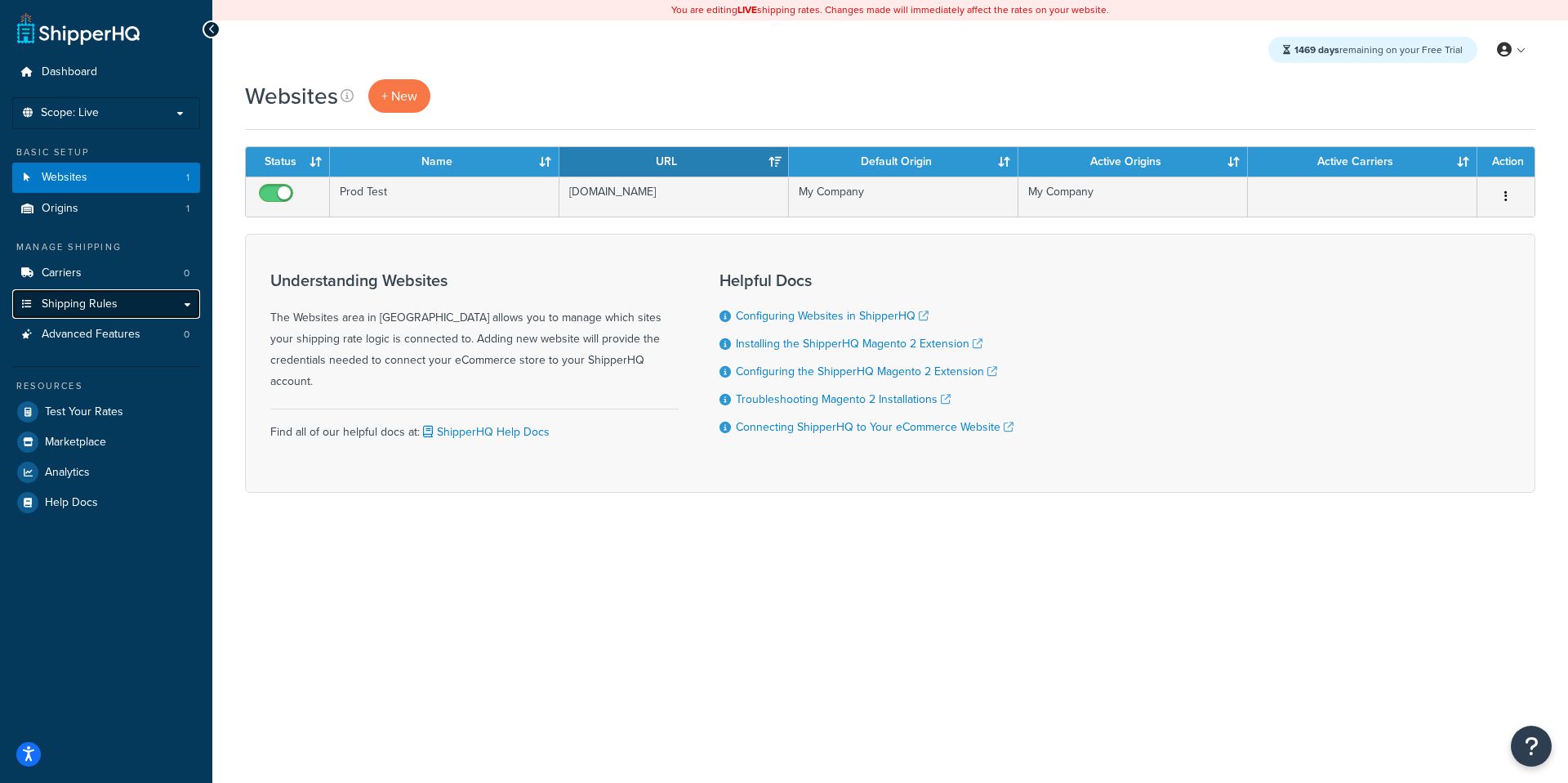
click at [156, 311] on link "Shipping Rules" at bounding box center [106, 304] width 188 height 30
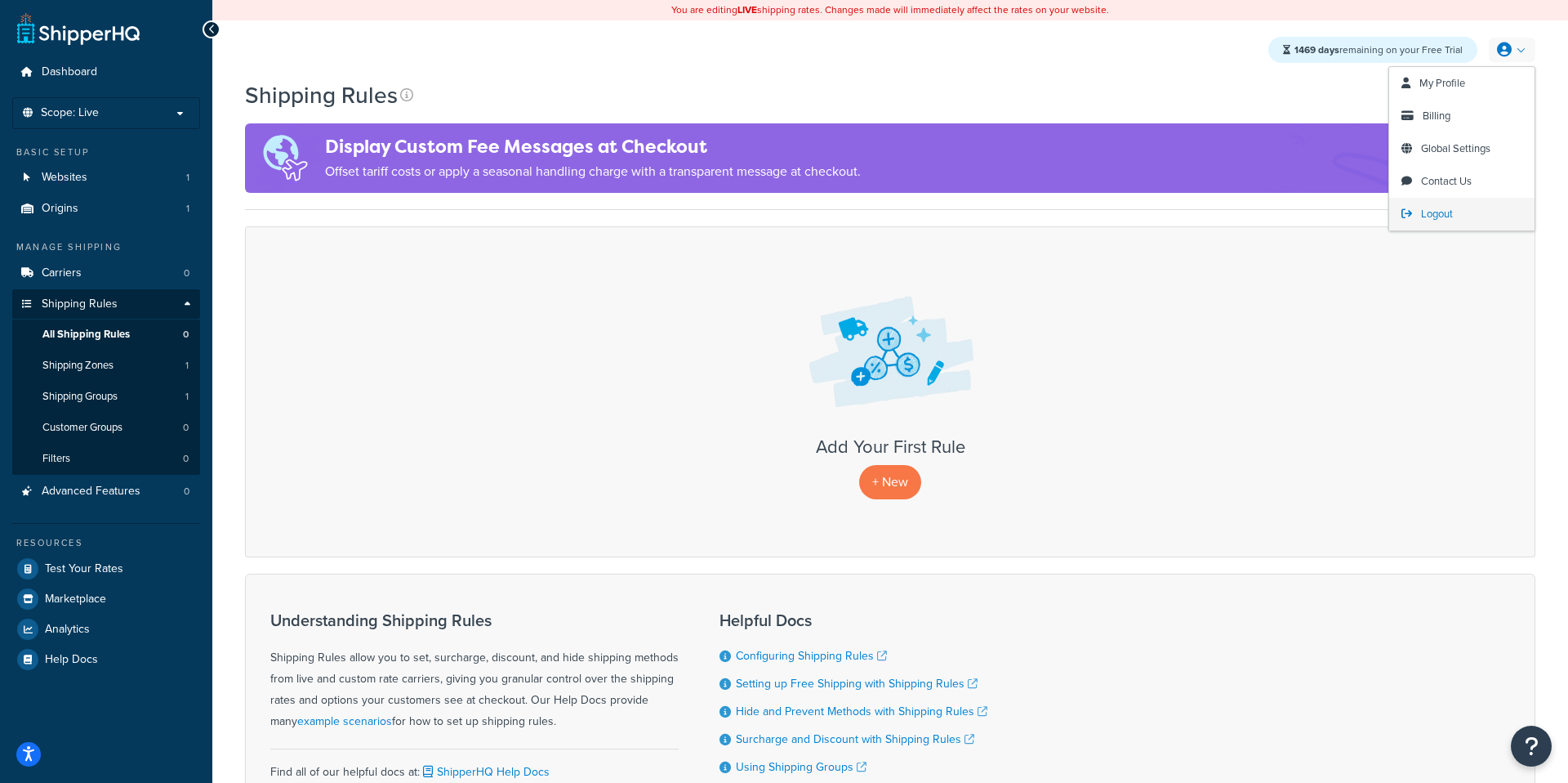
click at [1445, 214] on span "Logout" at bounding box center [1436, 213] width 32 height 15
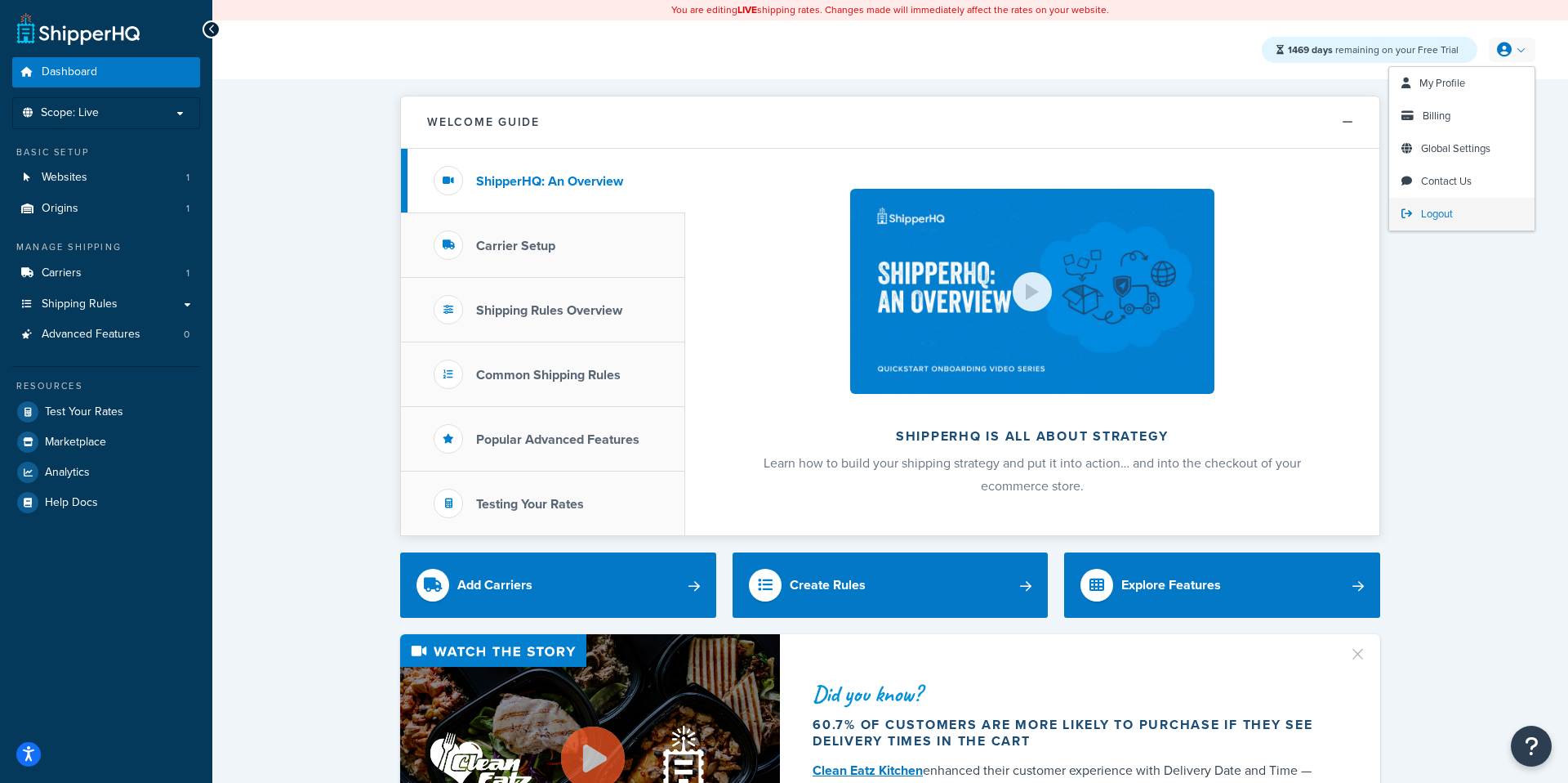
click at [1427, 219] on span "Logout" at bounding box center [1436, 213] width 32 height 15
click at [1433, 212] on span "Logout" at bounding box center [1436, 213] width 32 height 15
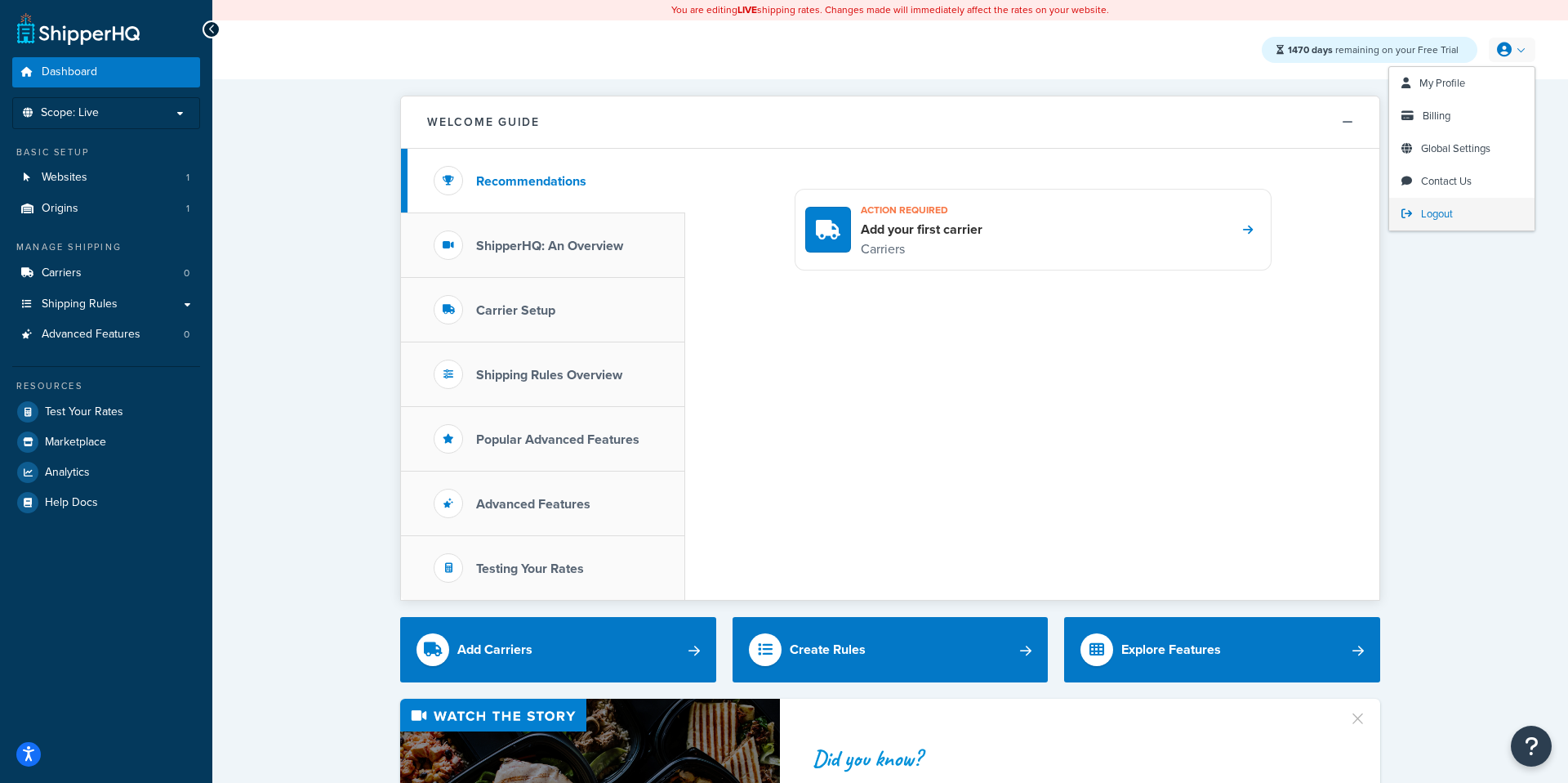
click at [1432, 219] on span "Logout" at bounding box center [1436, 213] width 32 height 15
click at [1447, 215] on span "Logout" at bounding box center [1436, 213] width 32 height 15
